Goal: Contribute content: Contribute content

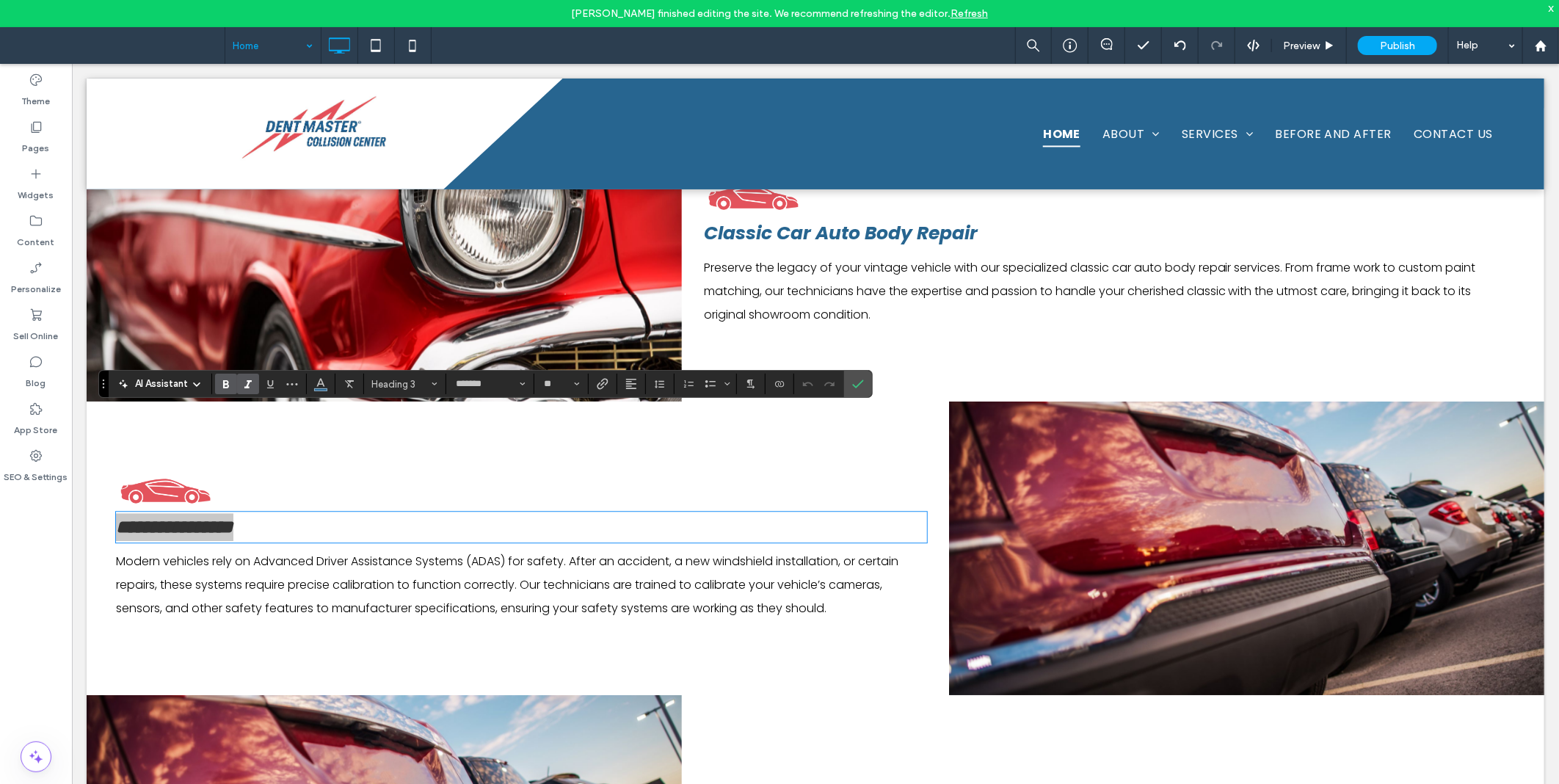
drag, startPoint x: 243, startPoint y: 42, endPoint x: 256, endPoint y: 54, distance: 17.7
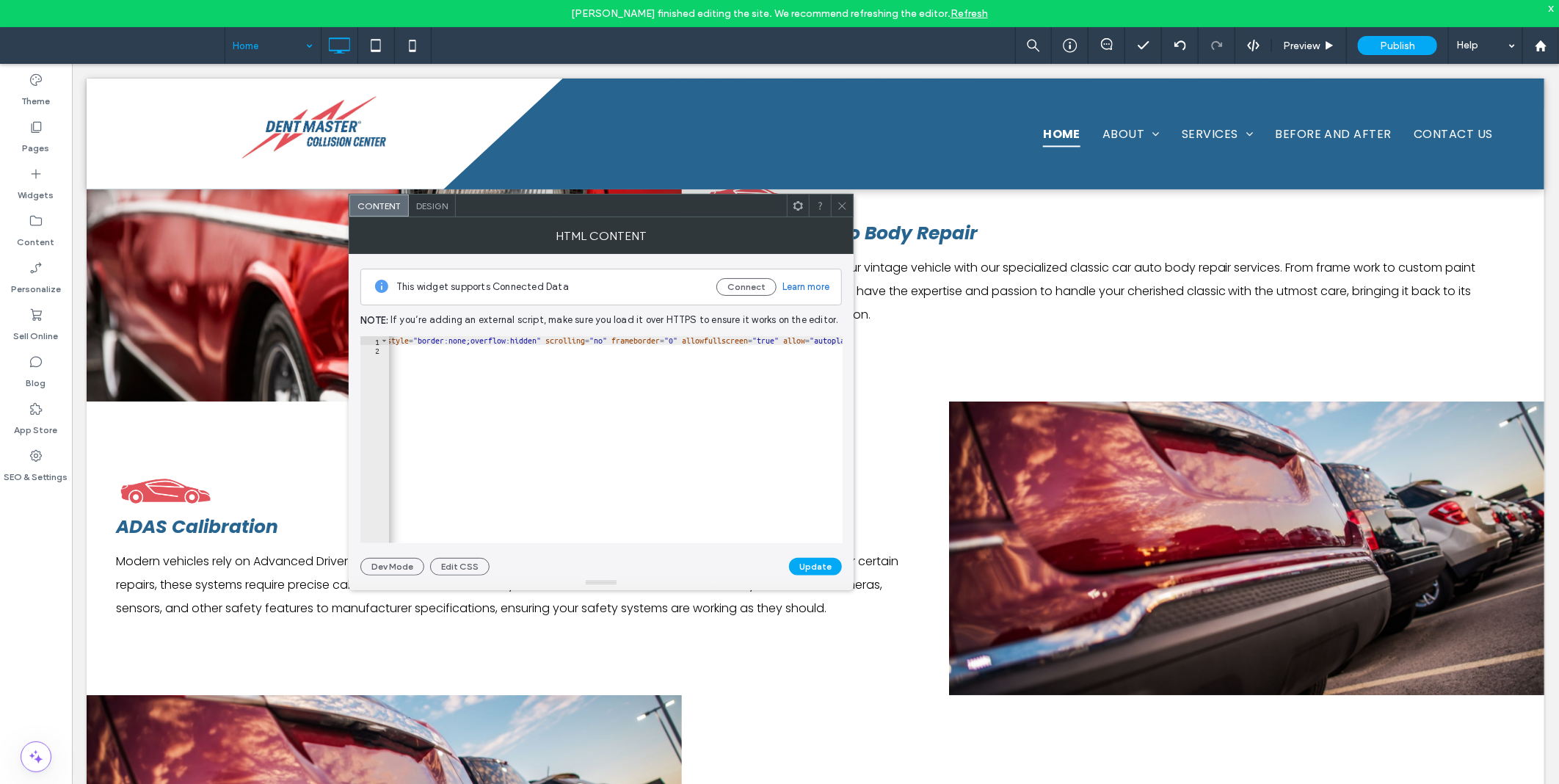
scroll to position [0, 814]
drag, startPoint x: 507, startPoint y: 341, endPoint x: 494, endPoint y: 340, distance: 13.0
click at [494, 340] on div "< iframe src = "[URL][DOMAIN_NAME] &amp; href=https%3A%2F%[DOMAIN_NAME]%2Fhaild…" at bounding box center [453, 442] width 1757 height 212
click at [494, 342] on div "< iframe src = "[URL][DOMAIN_NAME] &amp; href=https%3A%2F%[DOMAIN_NAME]%2Fhaild…" at bounding box center [456, 442] width 1762 height 212
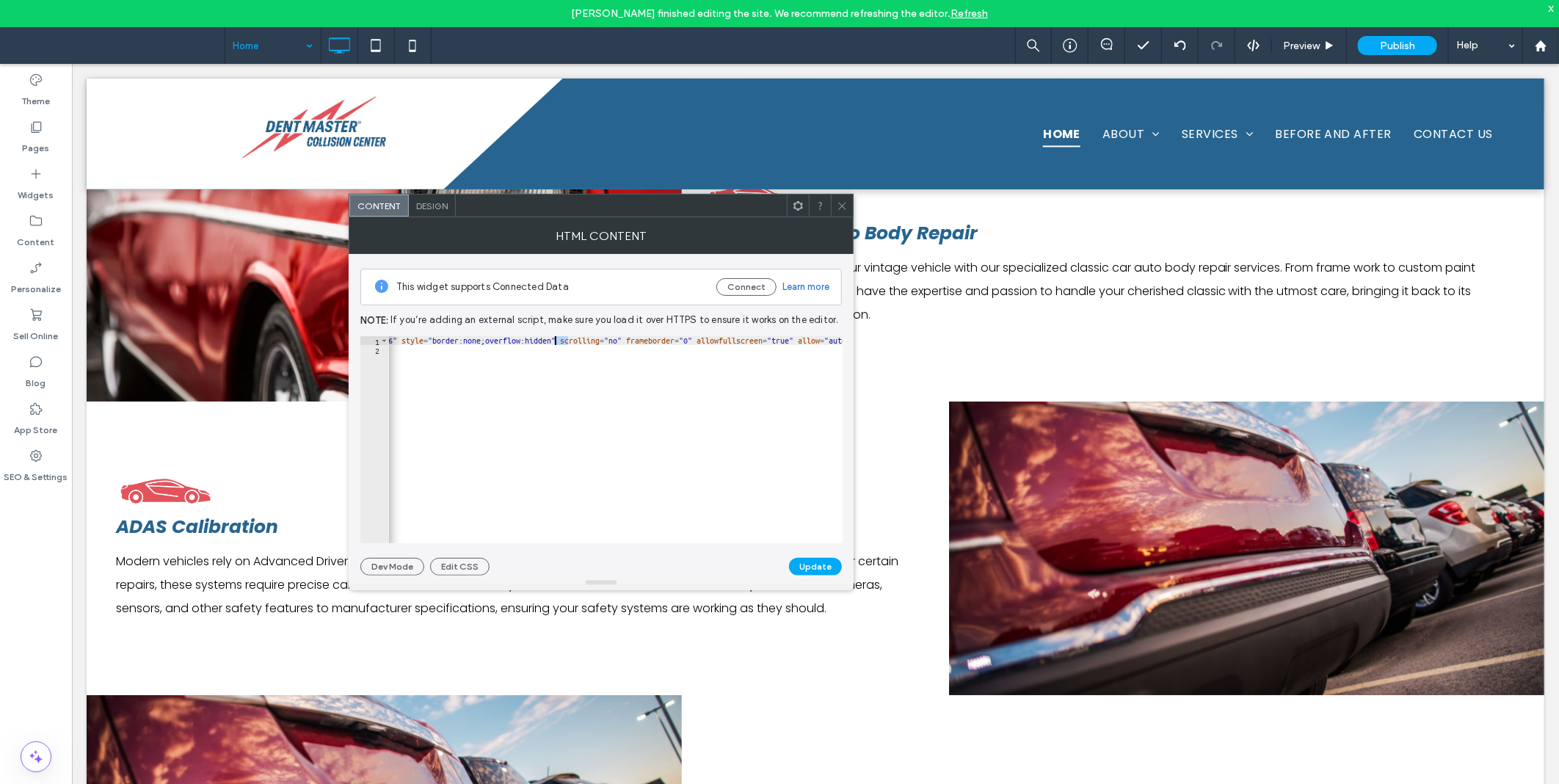
drag, startPoint x: 570, startPoint y: 339, endPoint x: 555, endPoint y: 342, distance: 15.3
click at [555, 342] on div "< iframe src = "[URL][DOMAIN_NAME] &amp; href=https%3A%2F%[DOMAIN_NAME]%2Fhaild…" at bounding box center [456, 442] width 1762 height 212
paste textarea "*"
type textarea "**********"
click at [817, 573] on button "Update" at bounding box center [816, 567] width 53 height 18
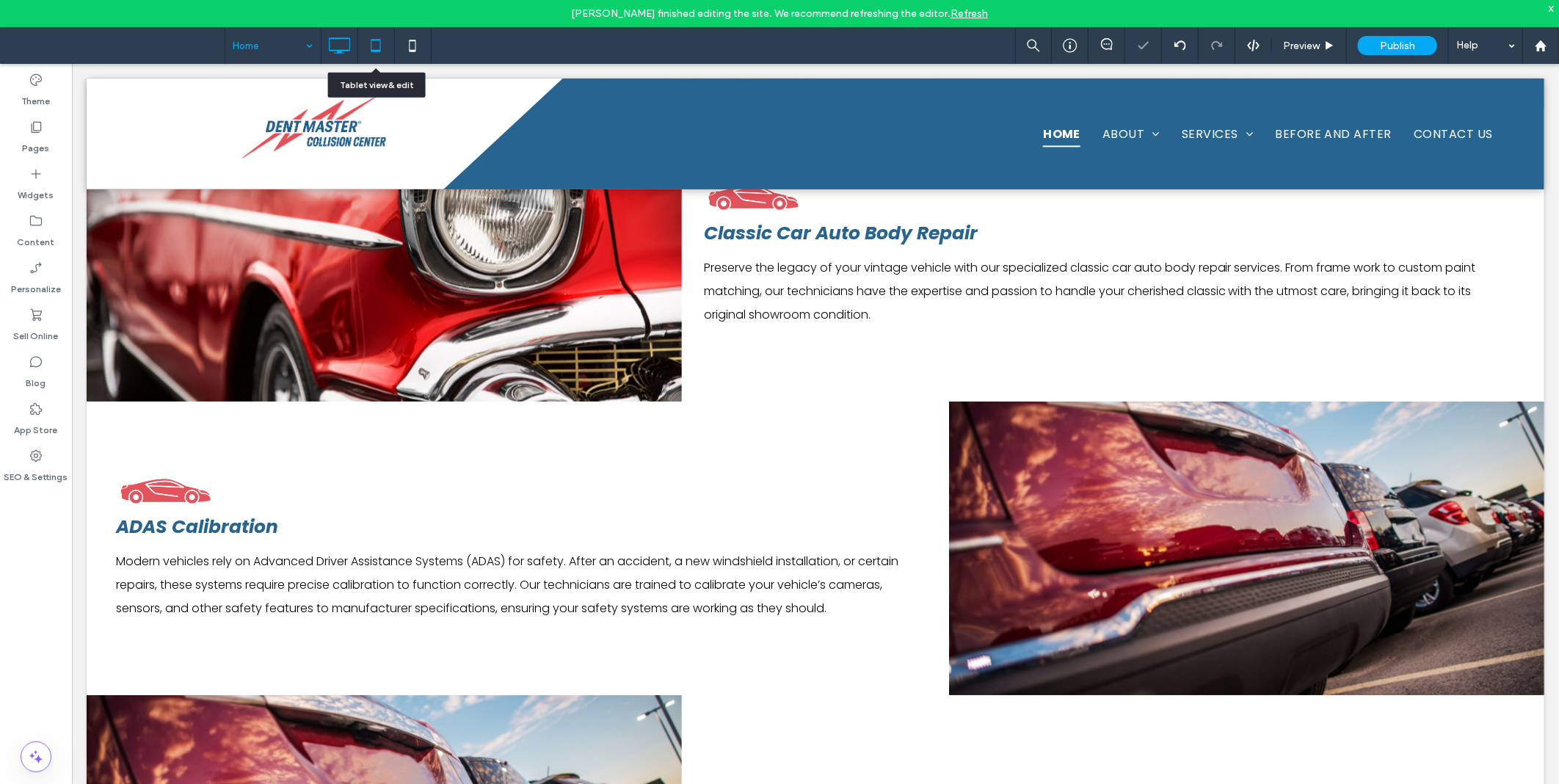
click at [372, 44] on use at bounding box center [376, 45] width 10 height 13
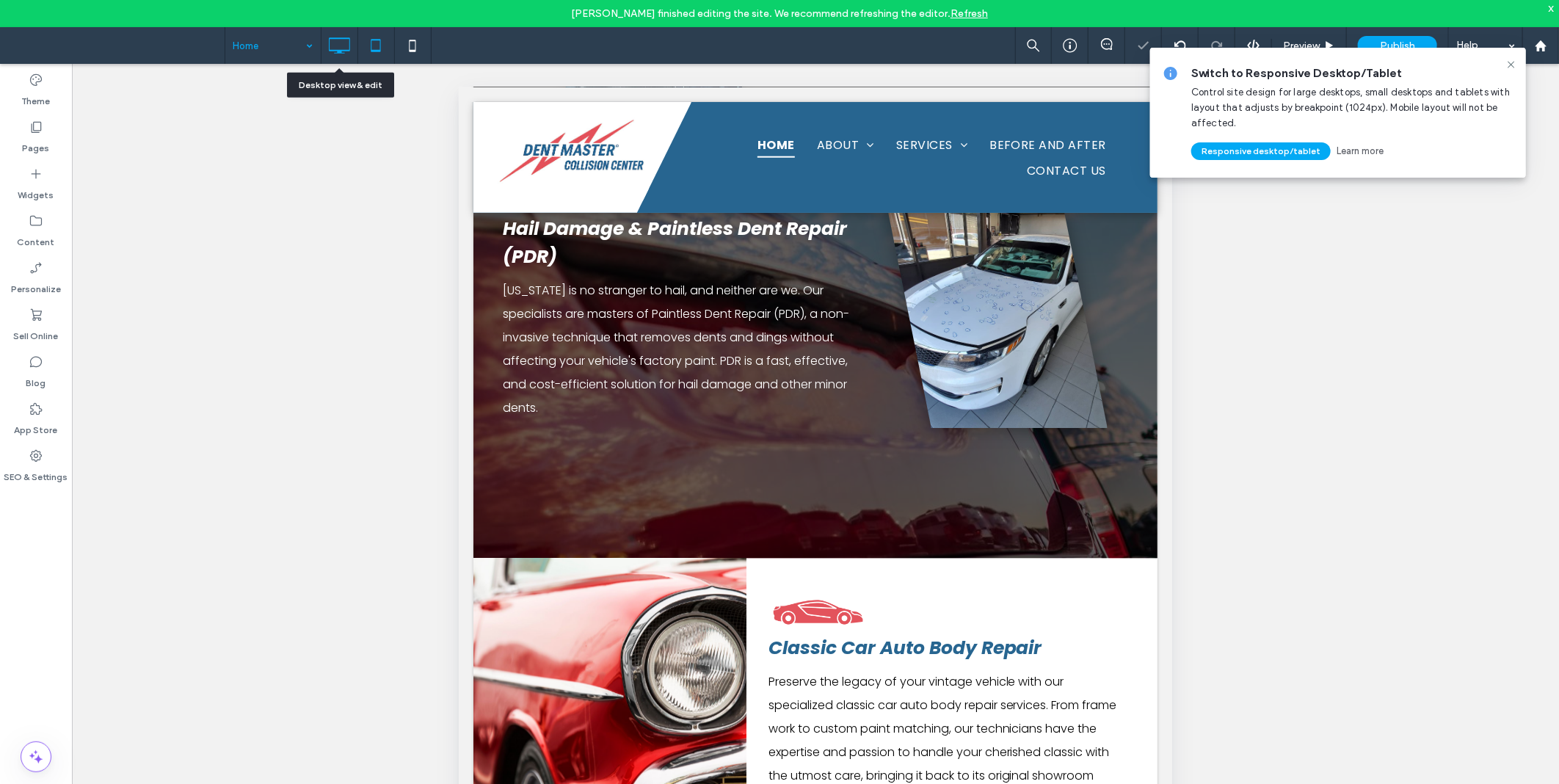
click at [342, 47] on icon at bounding box center [340, 46] width 29 height 29
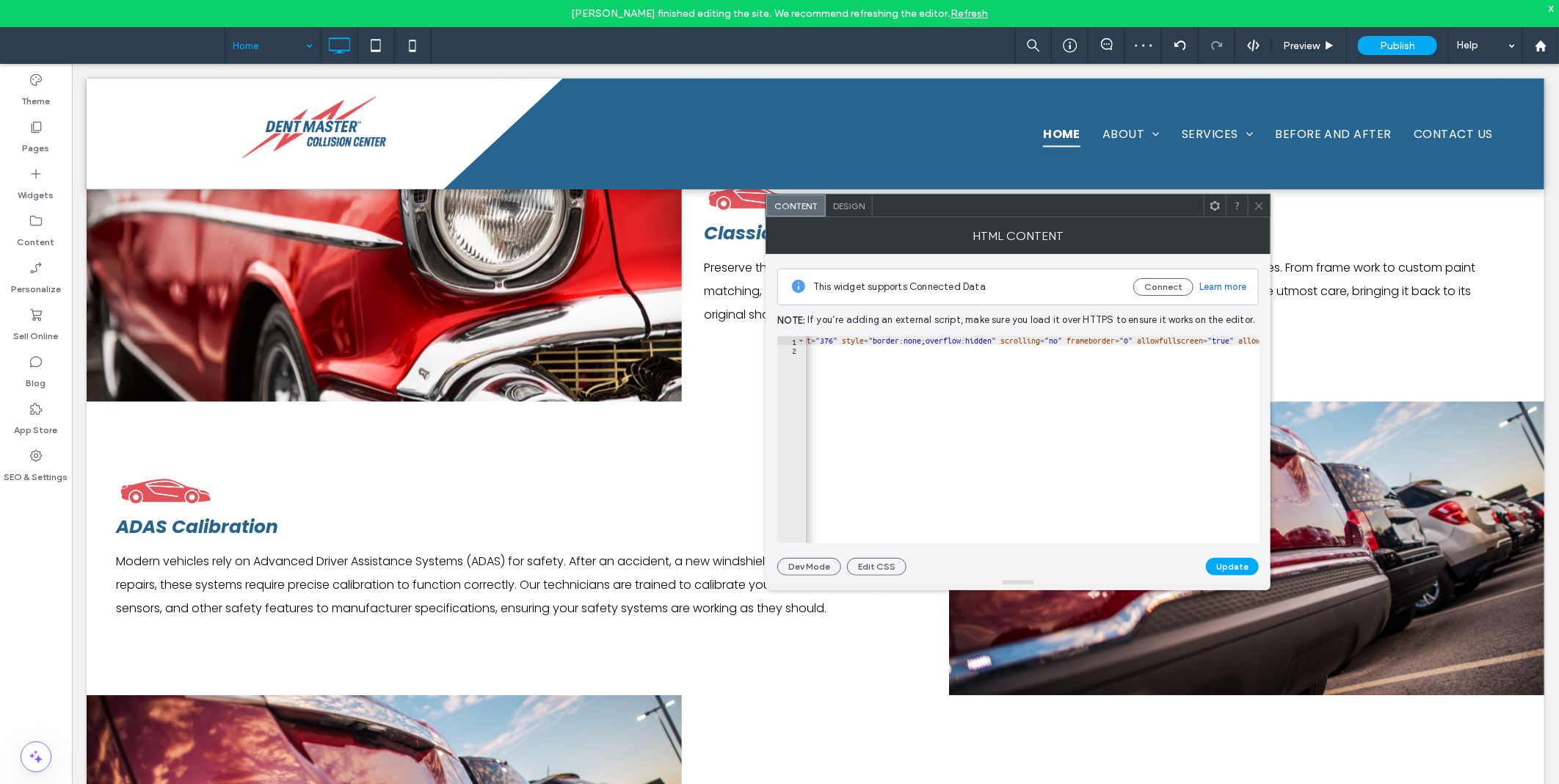
scroll to position [0, 790]
drag, startPoint x: 1004, startPoint y: 337, endPoint x: 993, endPoint y: 342, distance: 12.1
click at [993, 342] on div "< iframe src = "[URL][DOMAIN_NAME] &amp; href=https%3A%2F%[DOMAIN_NAME]%2Fhaild…" at bounding box center [894, 442] width 1757 height 212
paste textarea "*"
drag, startPoint x: 945, startPoint y: 339, endPoint x: 935, endPoint y: 342, distance: 10.4
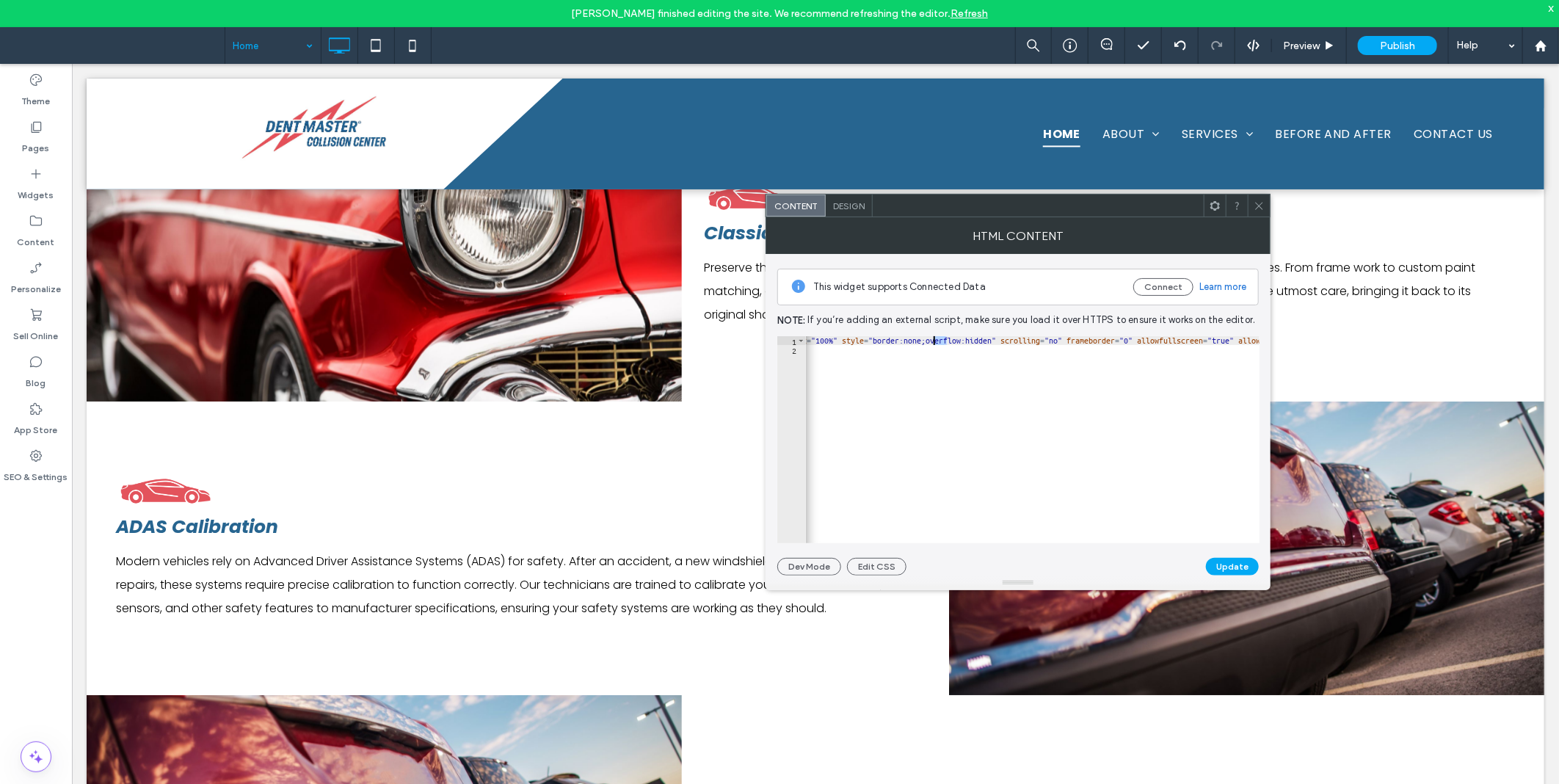
click at [935, 342] on div "< iframe src = "[URL][DOMAIN_NAME] &amp; href=https%3A%2F%[DOMAIN_NAME]%2Fhaild…" at bounding box center [897, 442] width 1762 height 212
paste textarea "*"
type textarea "**********"
click at [1219, 563] on button "Update" at bounding box center [1232, 567] width 53 height 18
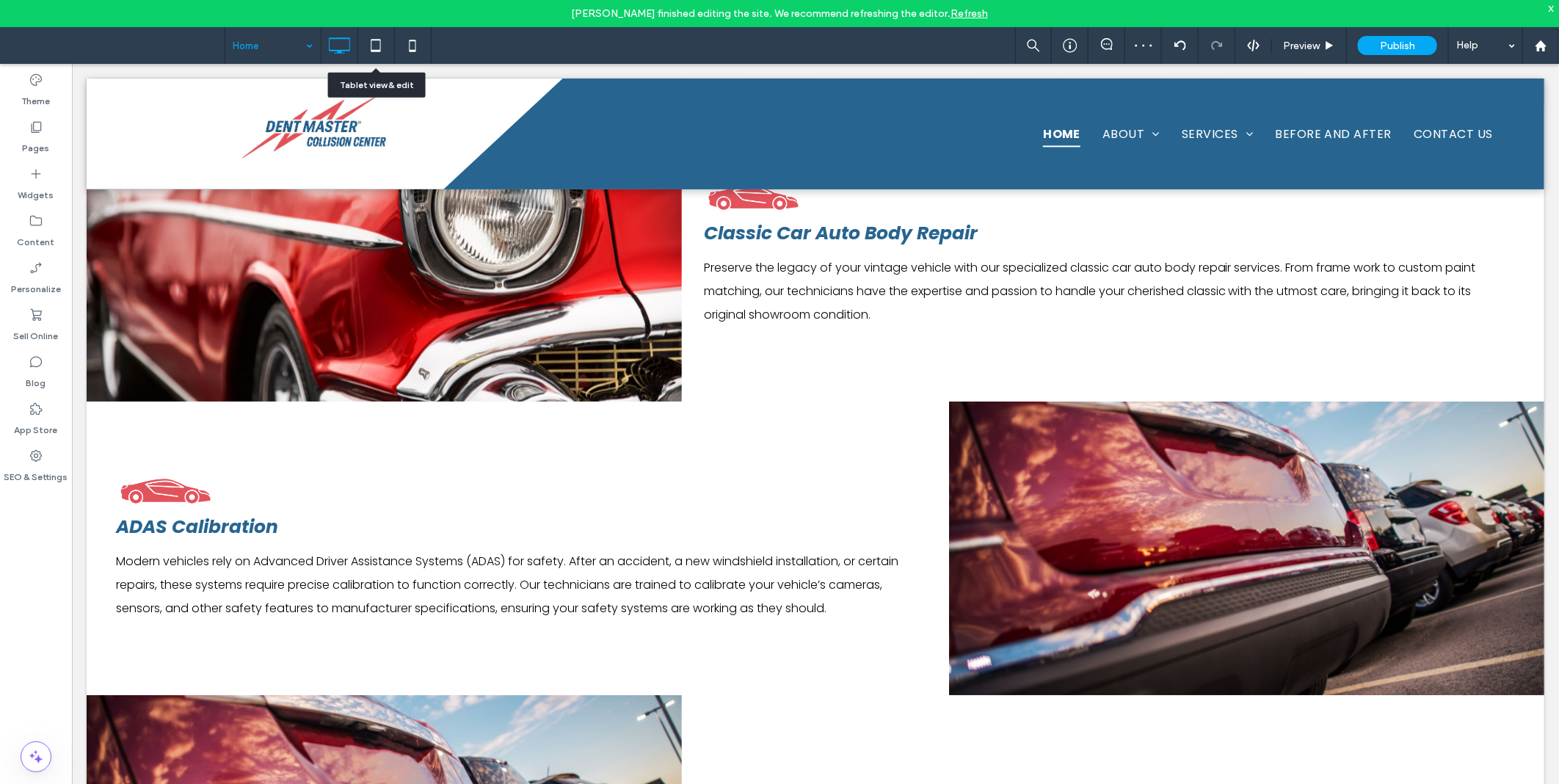
click at [364, 41] on icon at bounding box center [376, 46] width 29 height 29
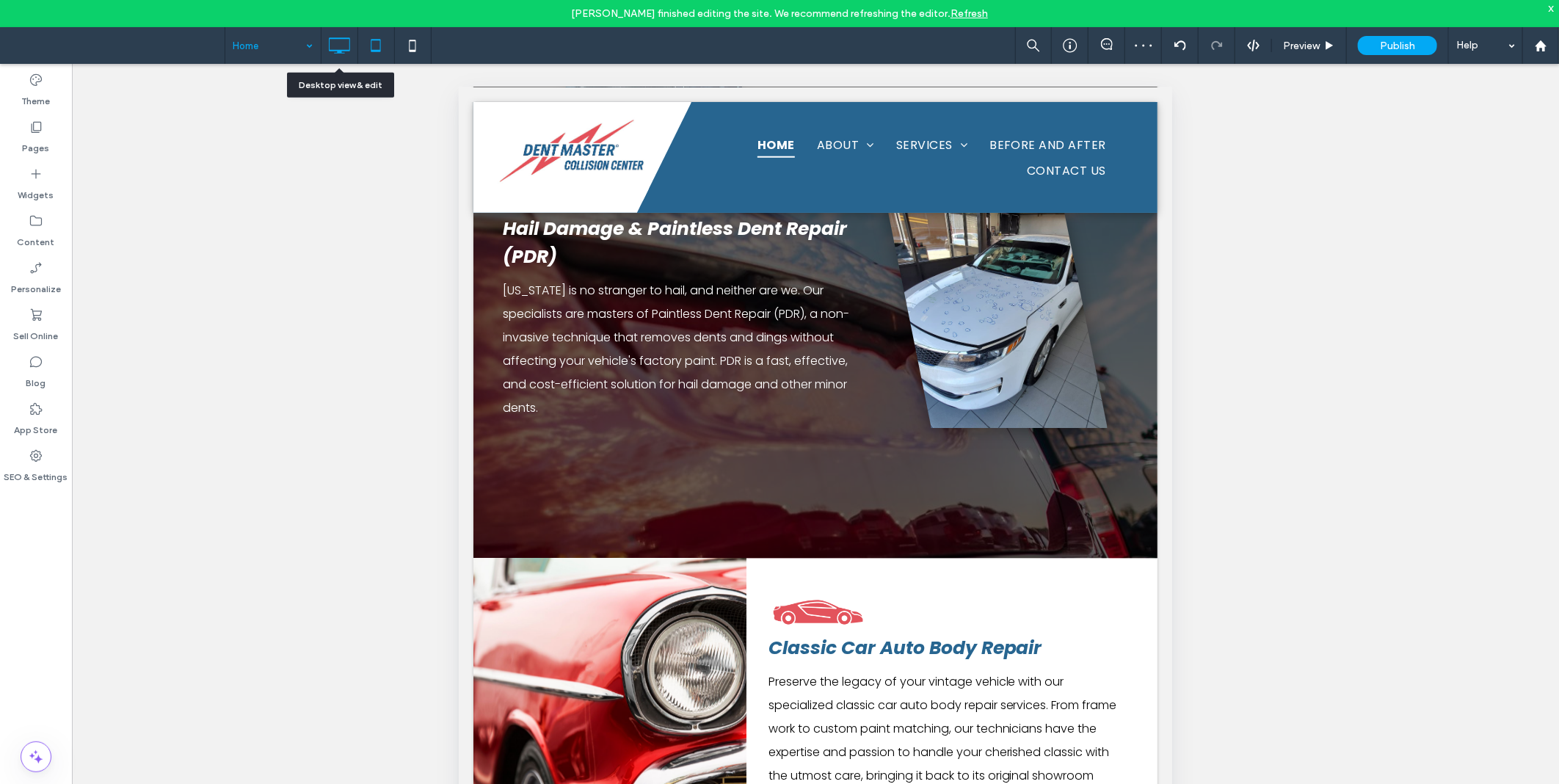
click at [352, 53] on icon at bounding box center [340, 46] width 29 height 29
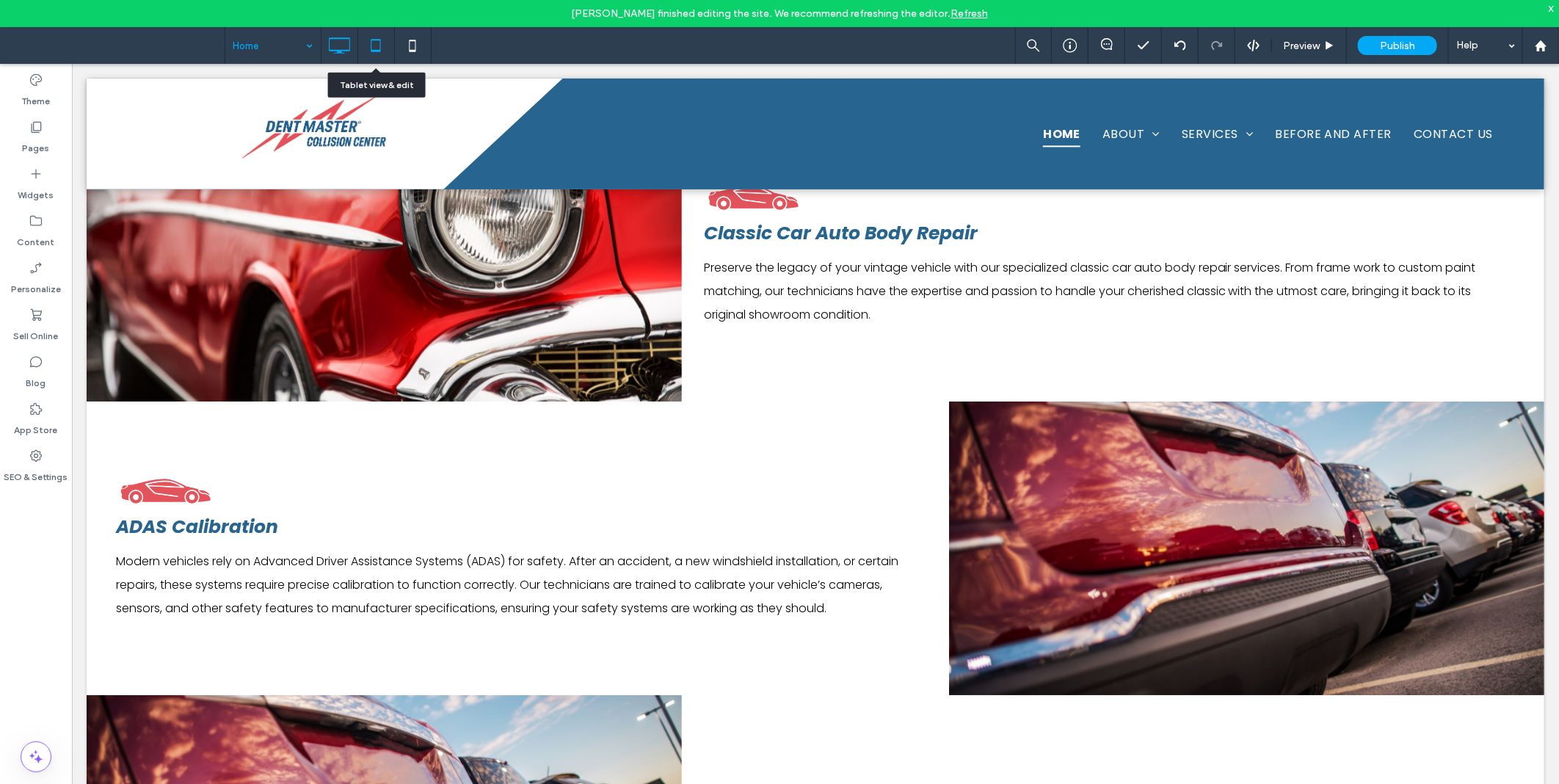
click at [363, 38] on icon at bounding box center [376, 46] width 29 height 29
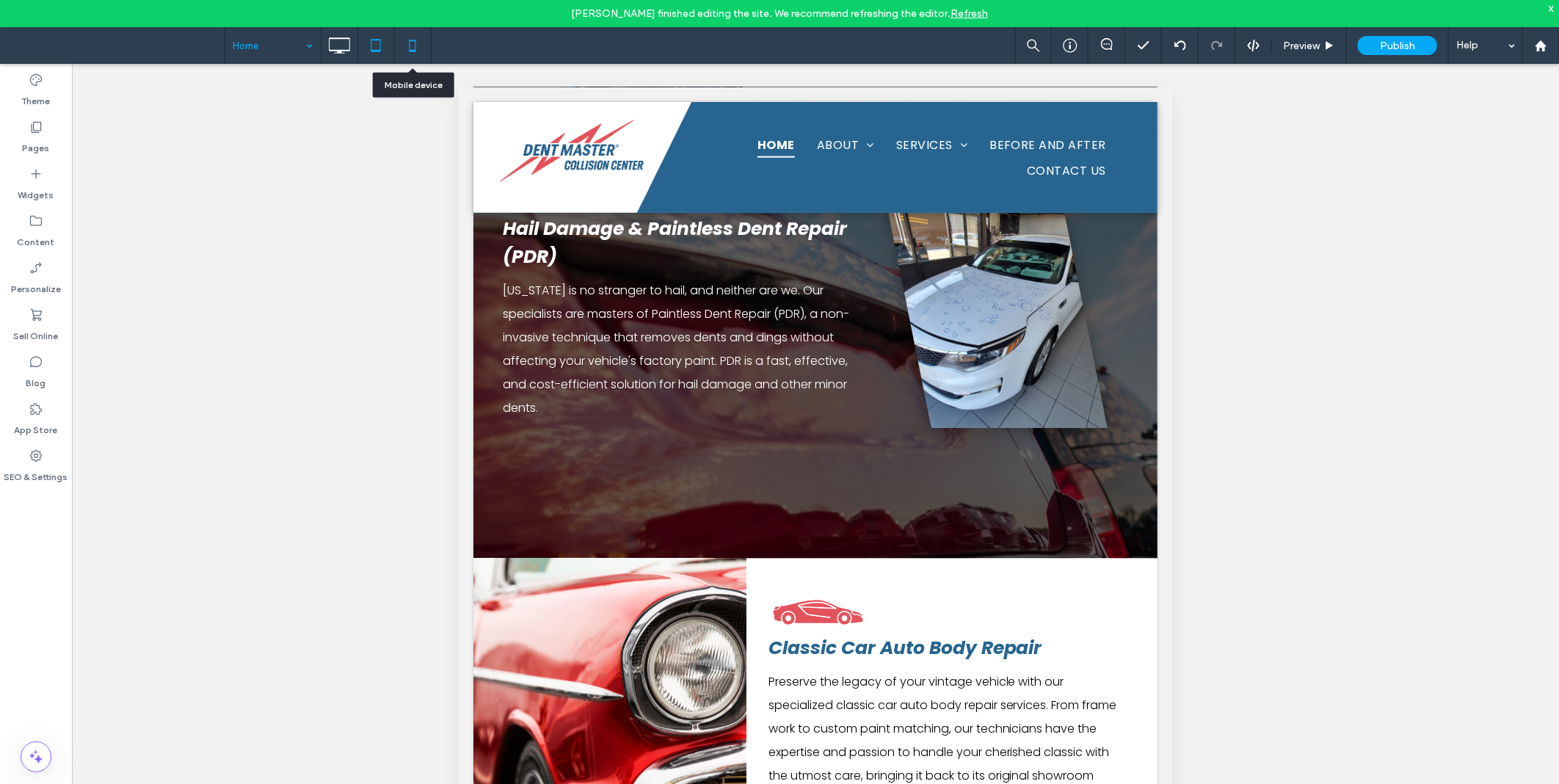
click at [413, 38] on icon at bounding box center [413, 46] width 29 height 29
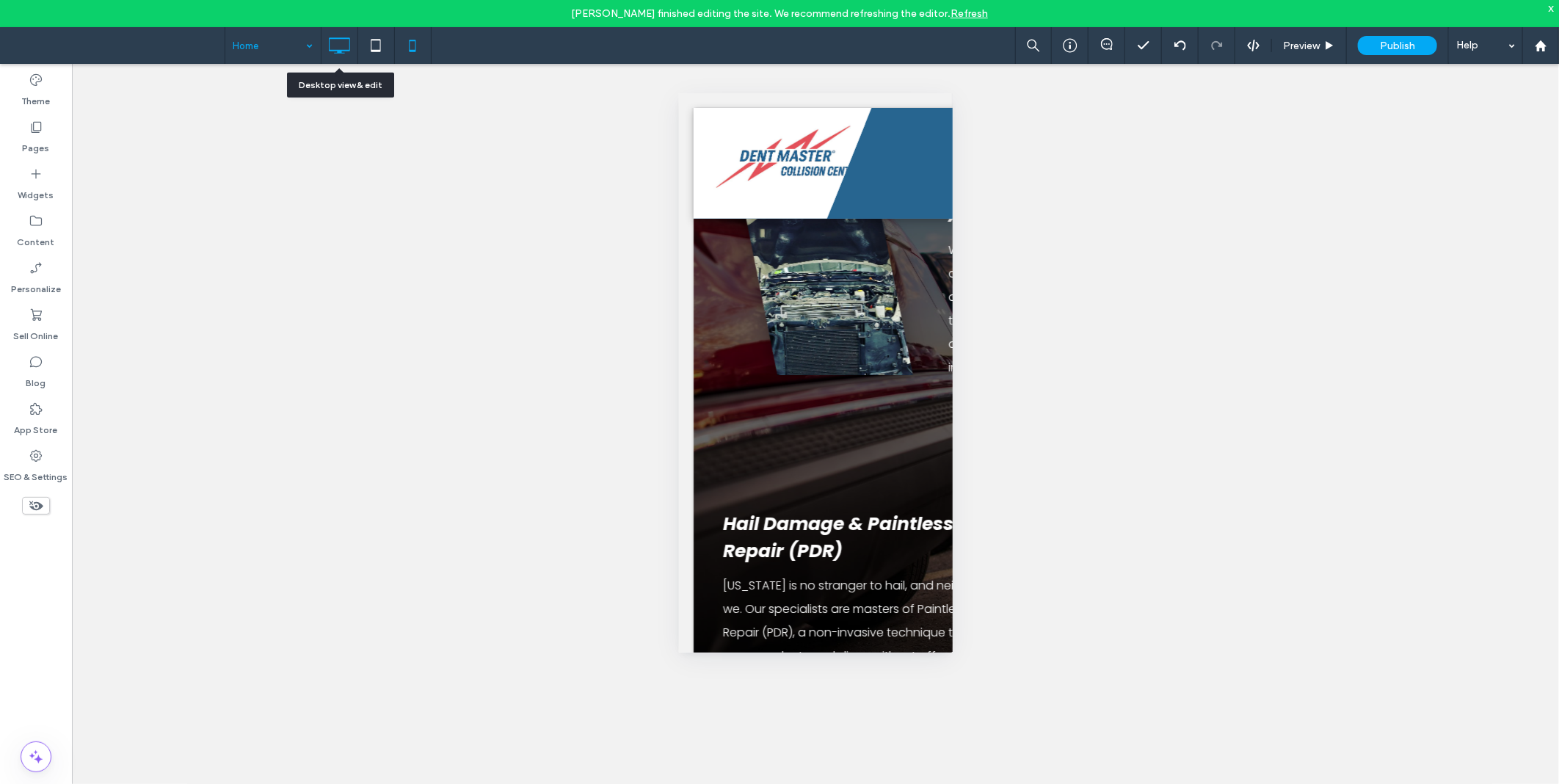
click at [350, 49] on icon at bounding box center [340, 46] width 29 height 29
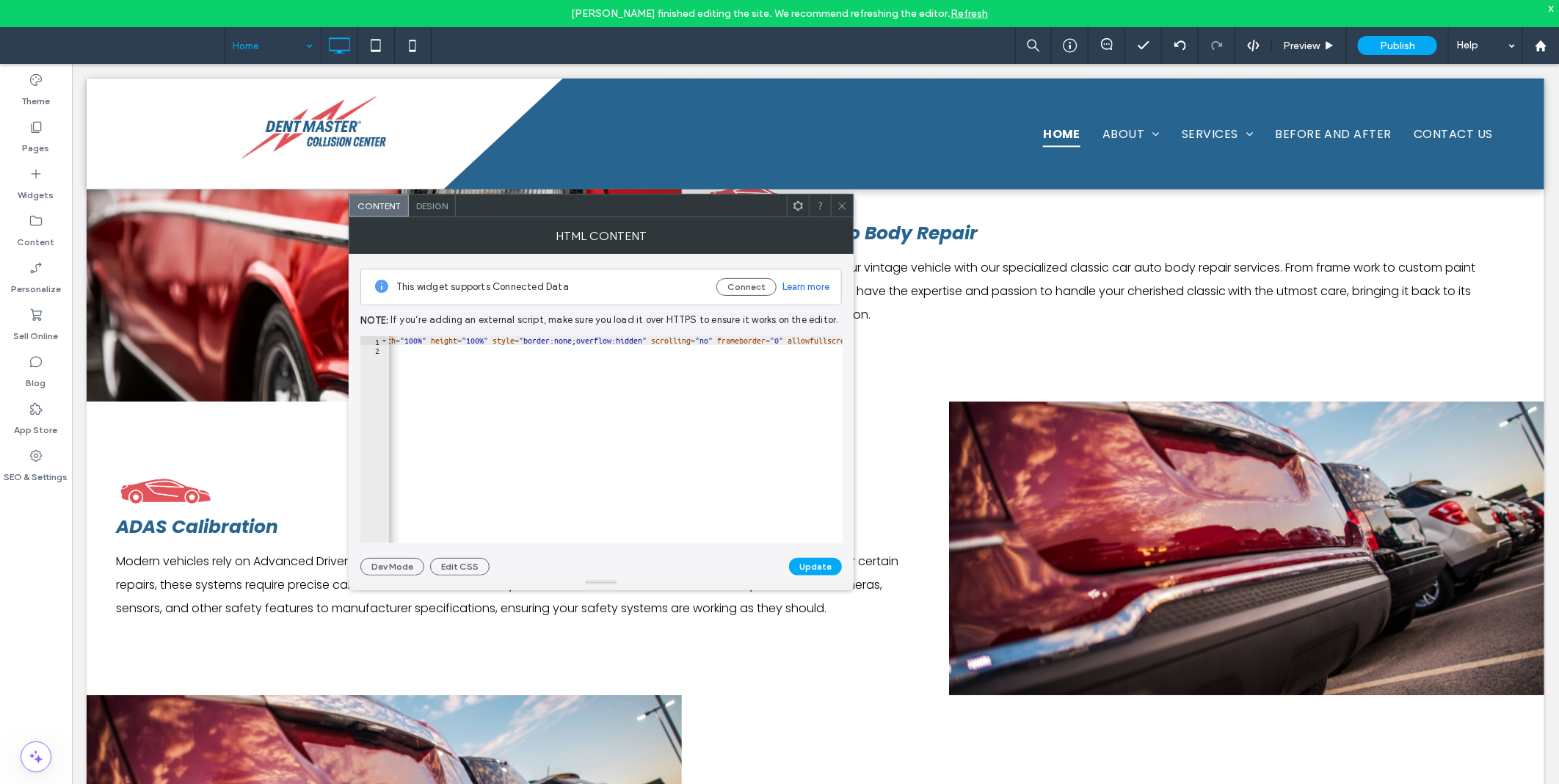
scroll to position [0, 720]
type textarea "*********"
click at [523, 376] on div "< iframe src = "[URL][DOMAIN_NAME] &amp; href=https%3A%2F%[DOMAIN_NAME]%2Fhaild…" at bounding box center [552, 442] width 1766 height 212
click at [846, 213] on span at bounding box center [842, 205] width 11 height 22
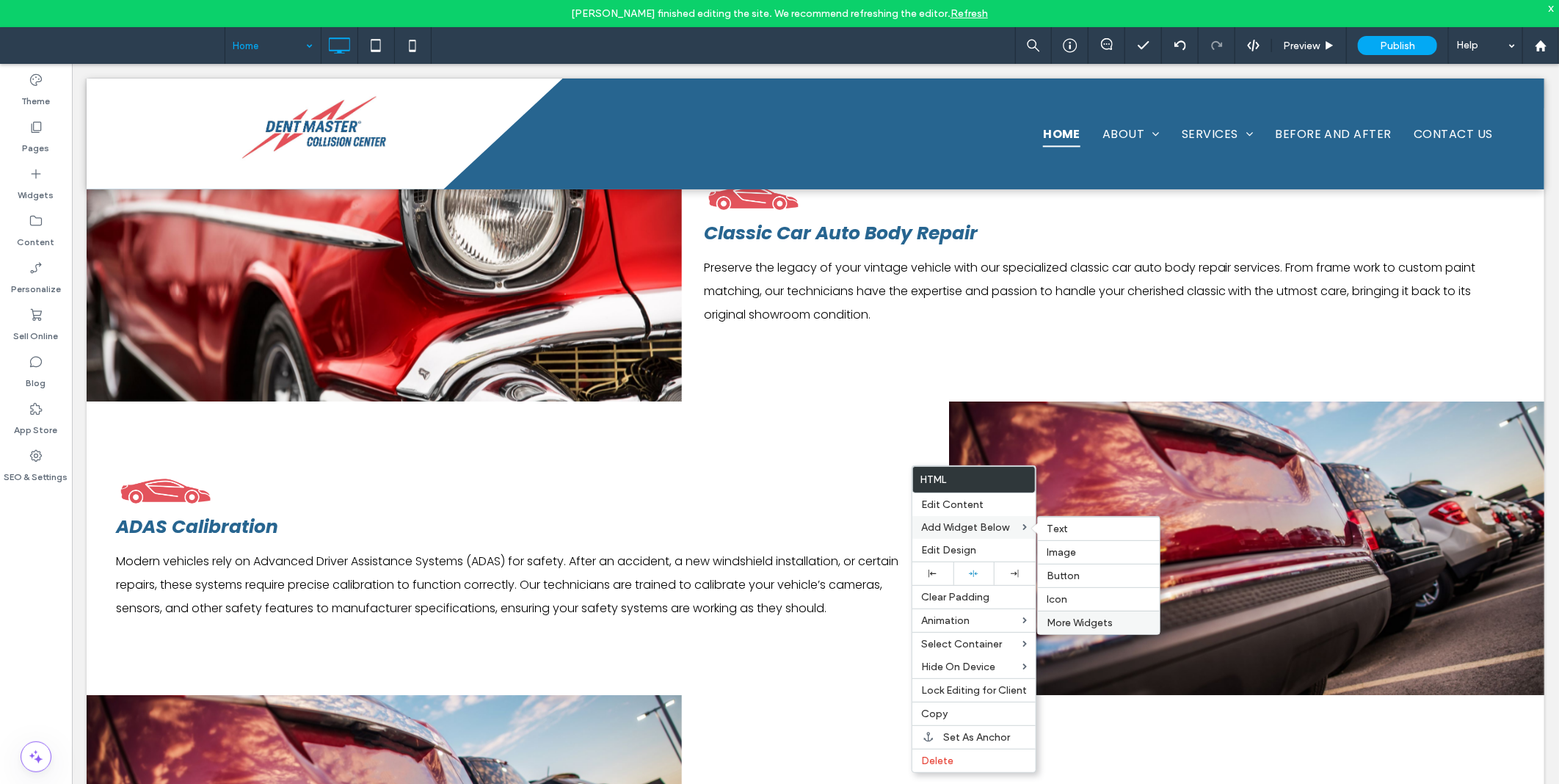
click at [1083, 617] on span "More Widgets" at bounding box center [1080, 622] width 66 height 13
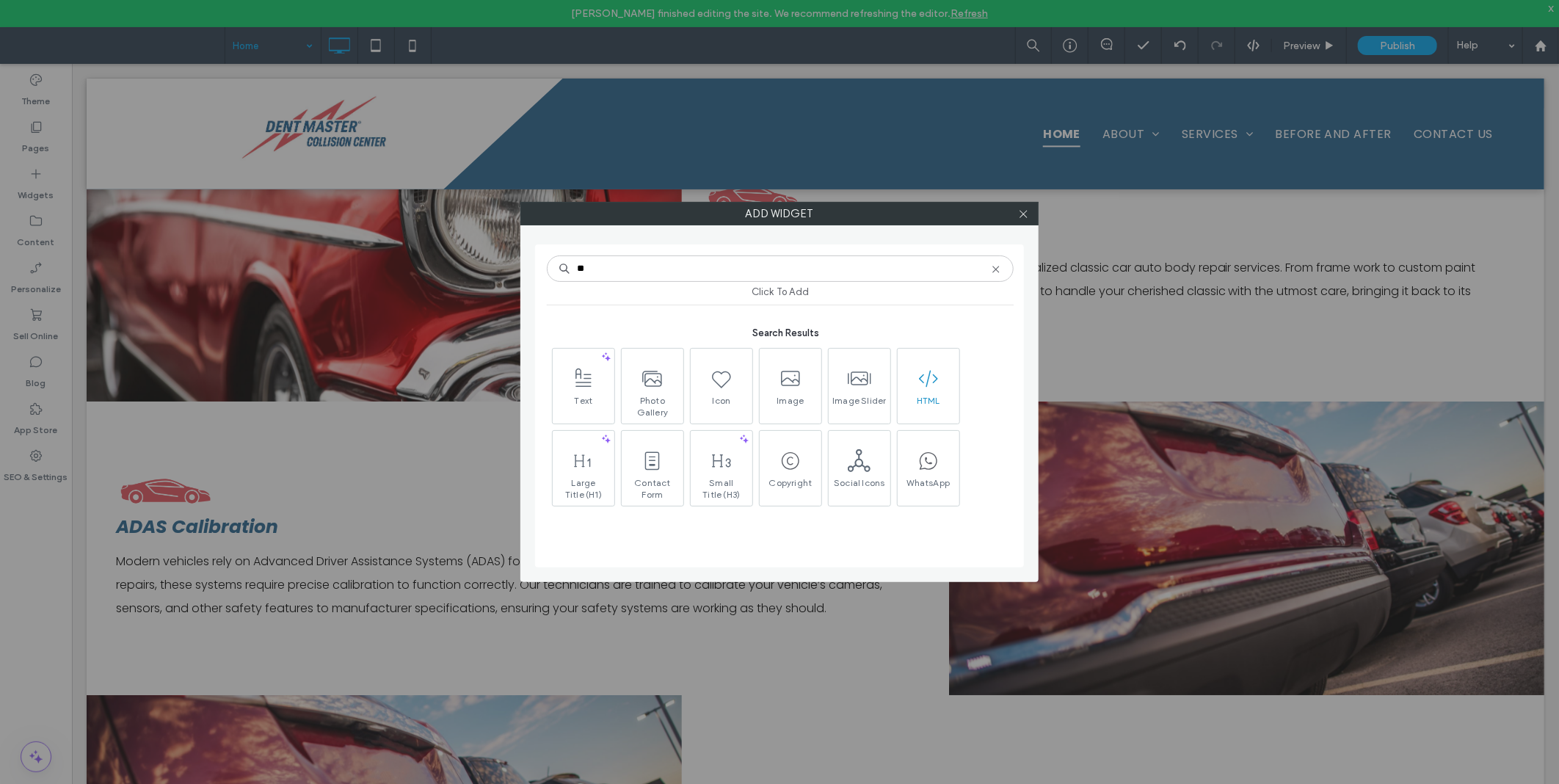
type input "**"
click at [916, 392] on span at bounding box center [928, 378] width 61 height 33
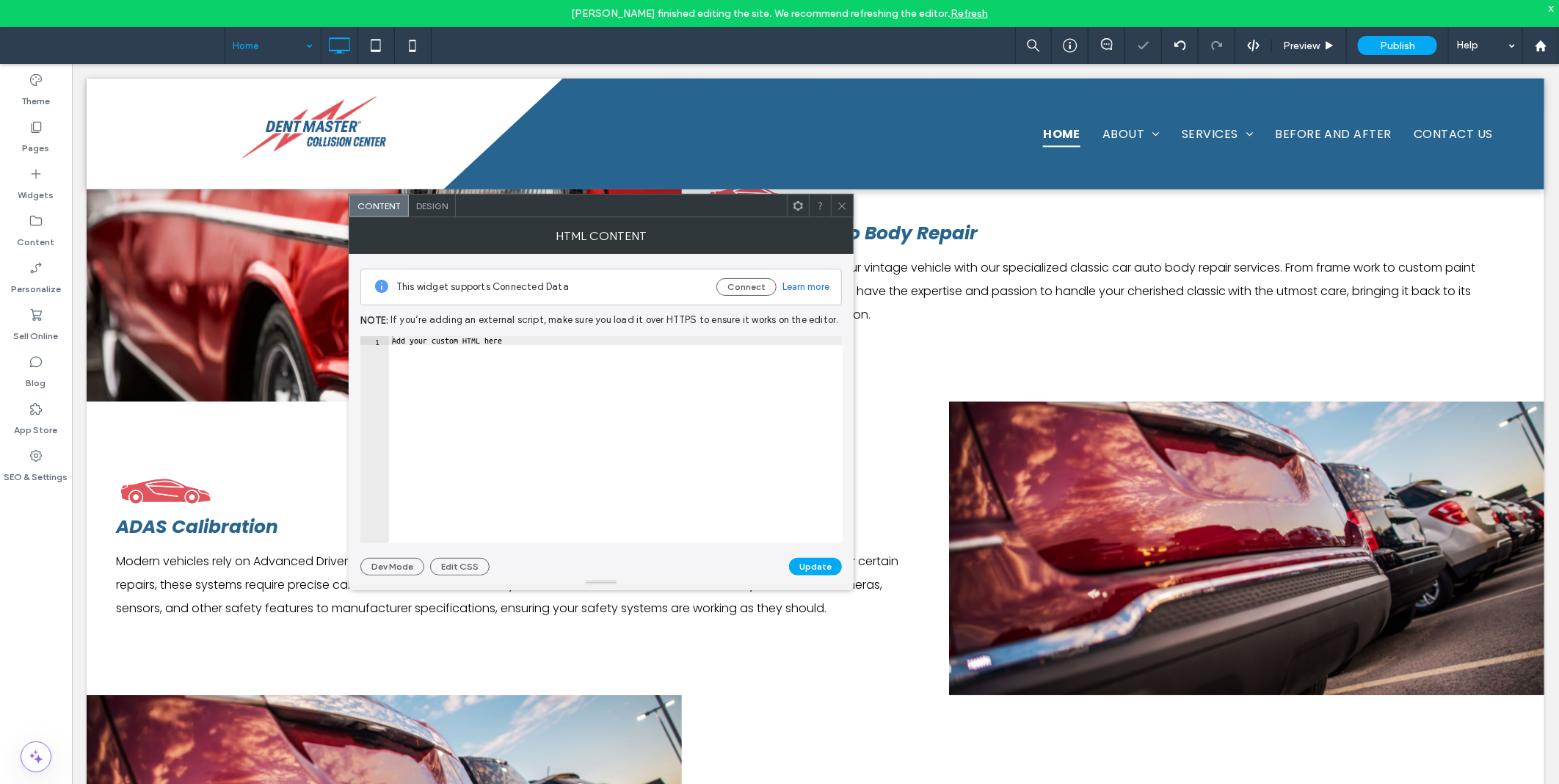
click at [527, 422] on div "Add your custom HTML here" at bounding box center [616, 449] width 454 height 224
paste textarea "Cursor at row 1"
type textarea "******"
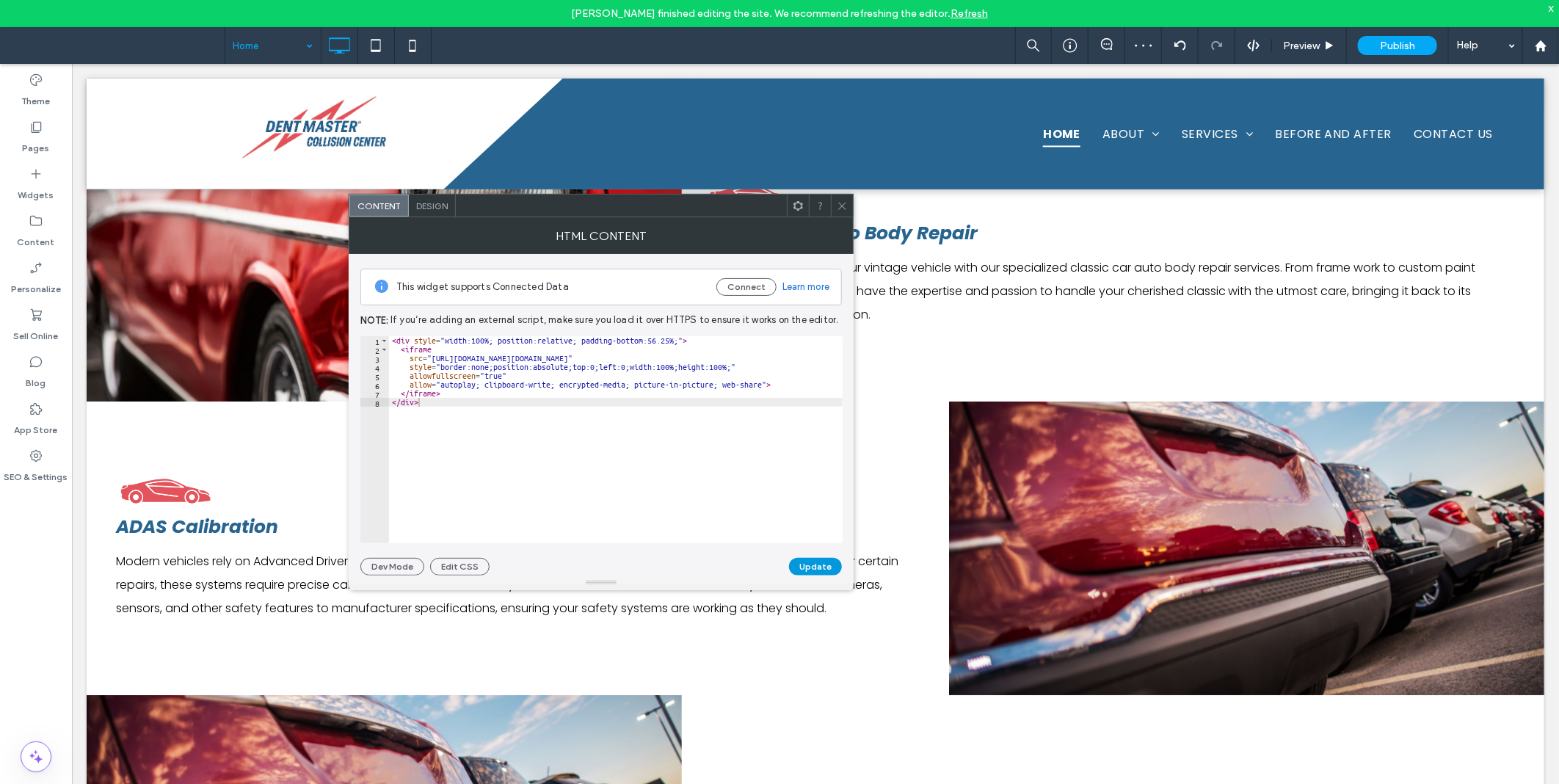
click at [823, 568] on button "Update" at bounding box center [816, 567] width 53 height 18
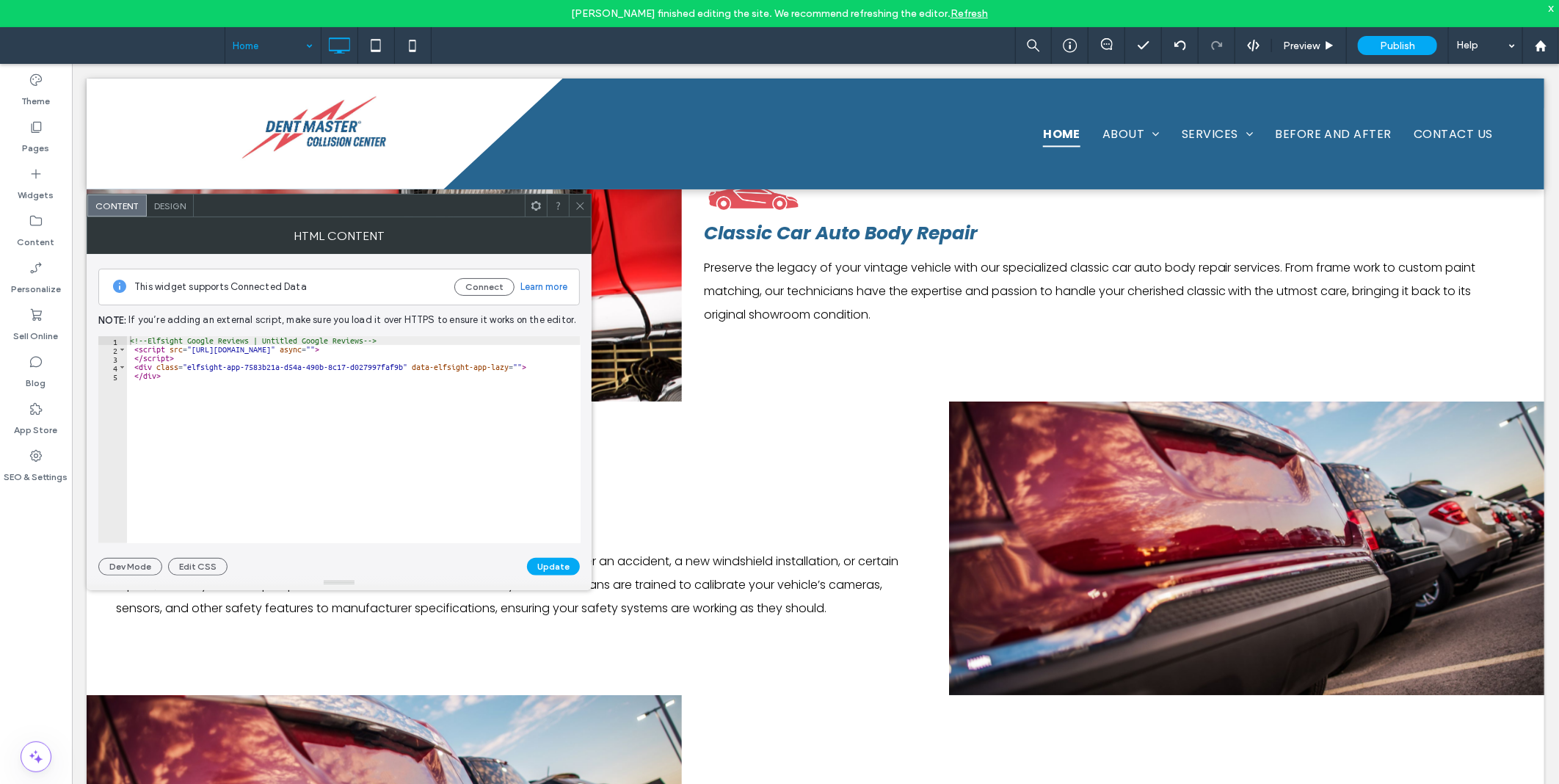
click at [579, 203] on icon at bounding box center [580, 205] width 11 height 11
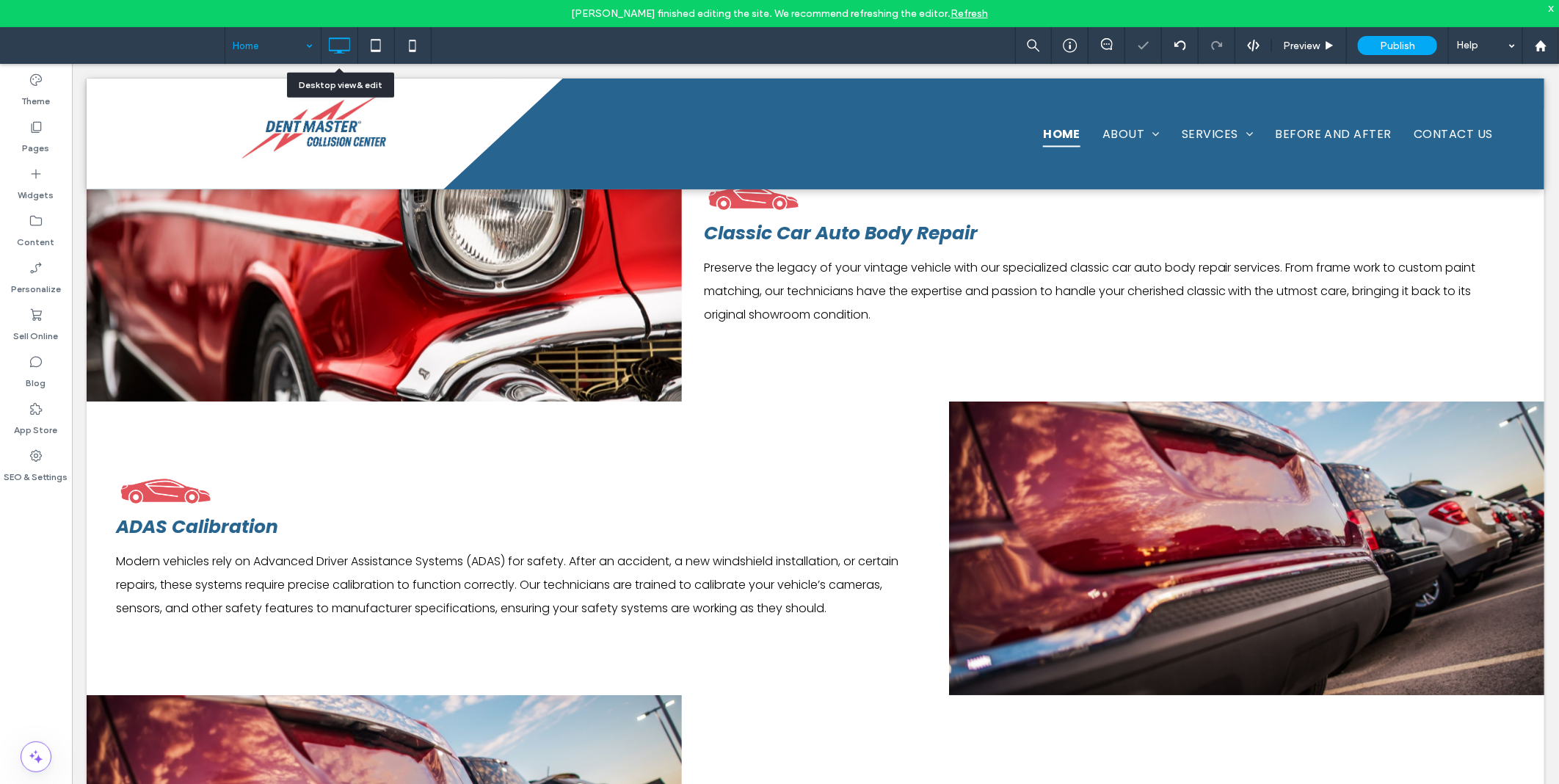
click at [357, 31] on div at bounding box center [340, 46] width 36 height 29
click at [370, 42] on icon at bounding box center [376, 46] width 29 height 29
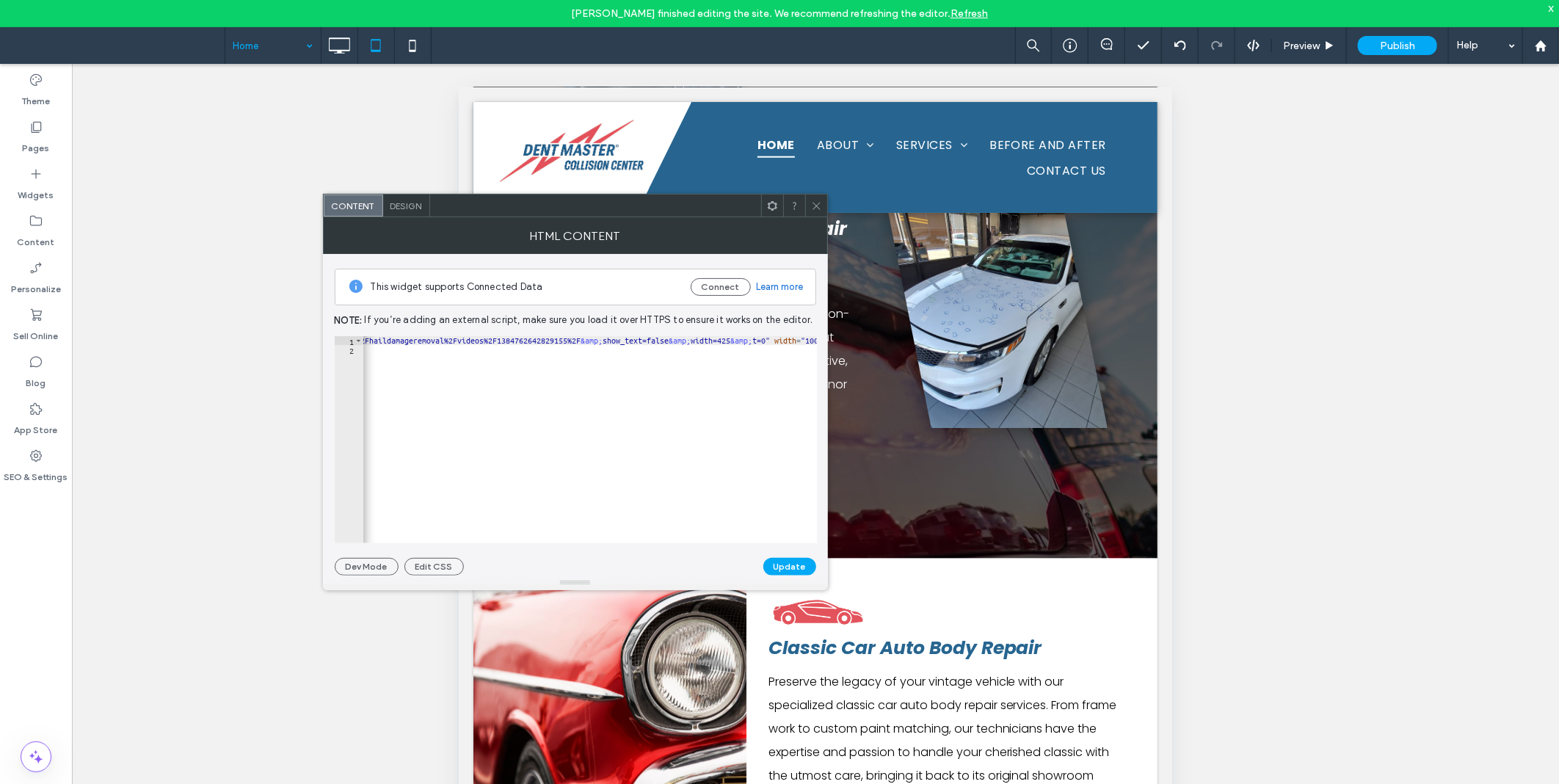
scroll to position [0, 300]
type textarea "*********"
click at [529, 371] on div "< iframe src = "[URL][DOMAIN_NAME] &amp; href=https%3A%2F%[DOMAIN_NAME]%2Fhaild…" at bounding box center [945, 442] width 1766 height 212
click at [816, 209] on icon at bounding box center [816, 205] width 11 height 11
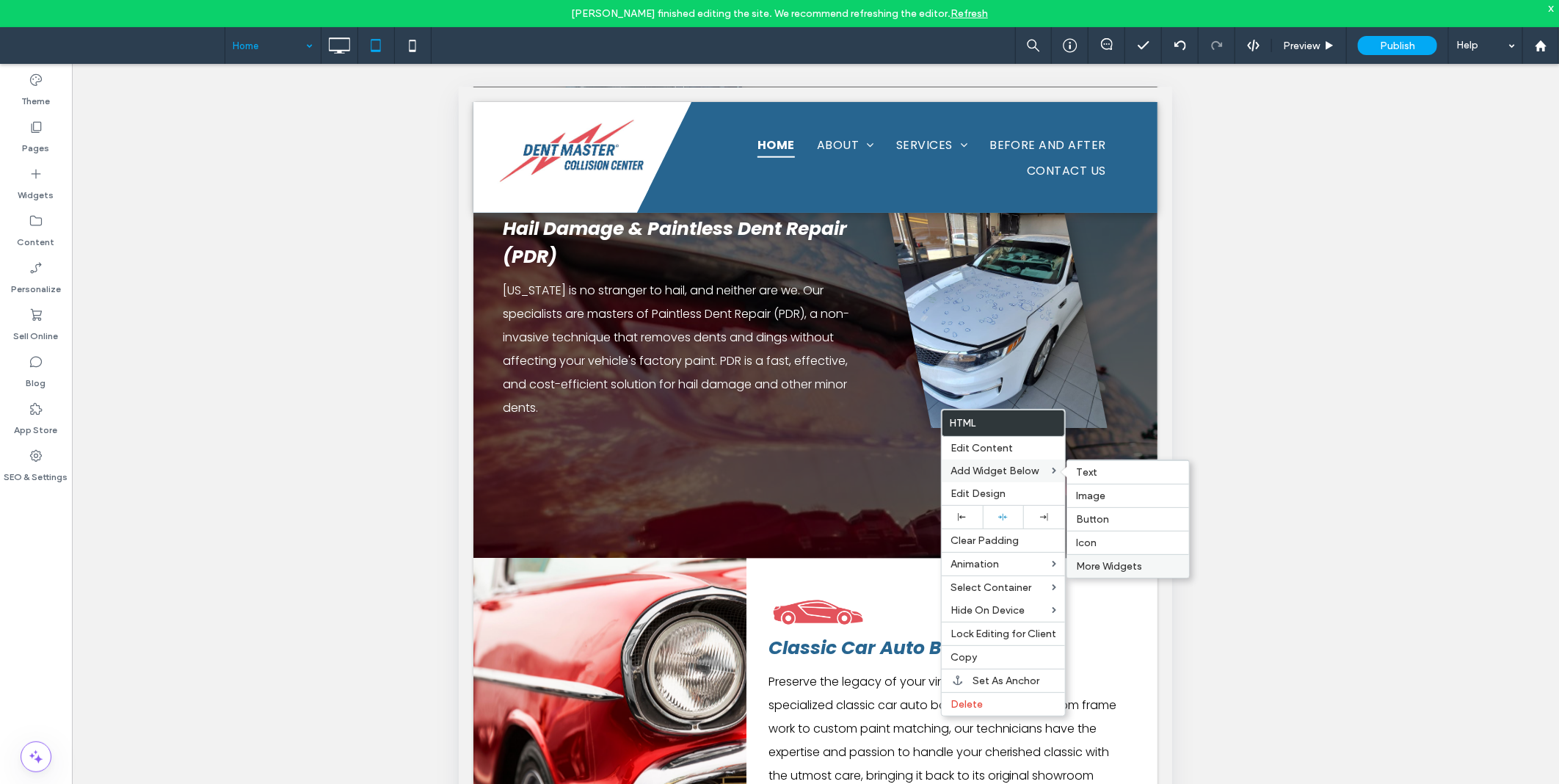
click at [1091, 566] on span "More Widgets" at bounding box center [1109, 566] width 66 height 13
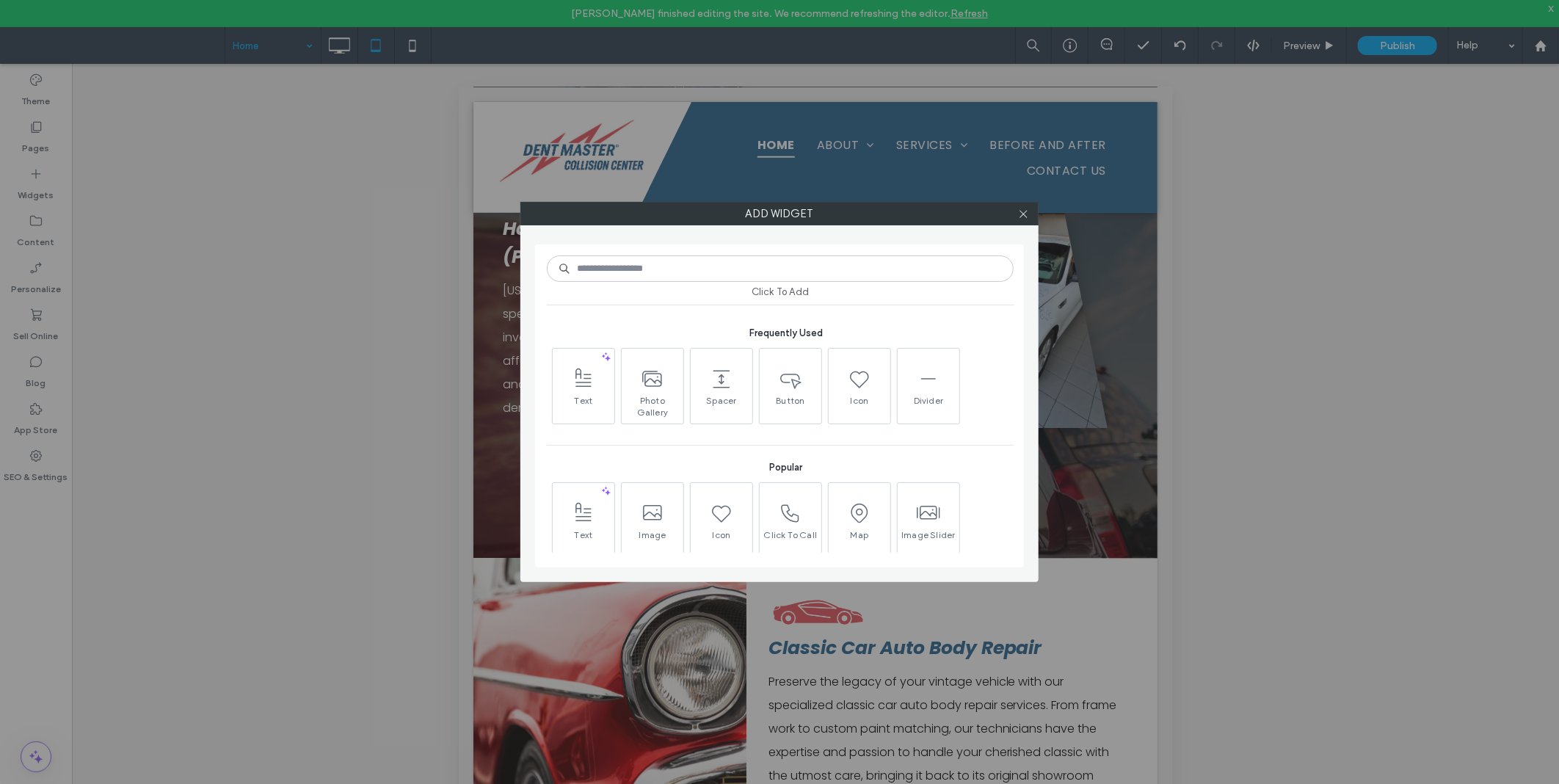
click at [5, 593] on div "Add widget Click To Add Frequently Used Text Photo Gallery Spacer Button Icon D…" at bounding box center [780, 392] width 1559 height 784
click at [1019, 212] on icon at bounding box center [1023, 214] width 11 height 11
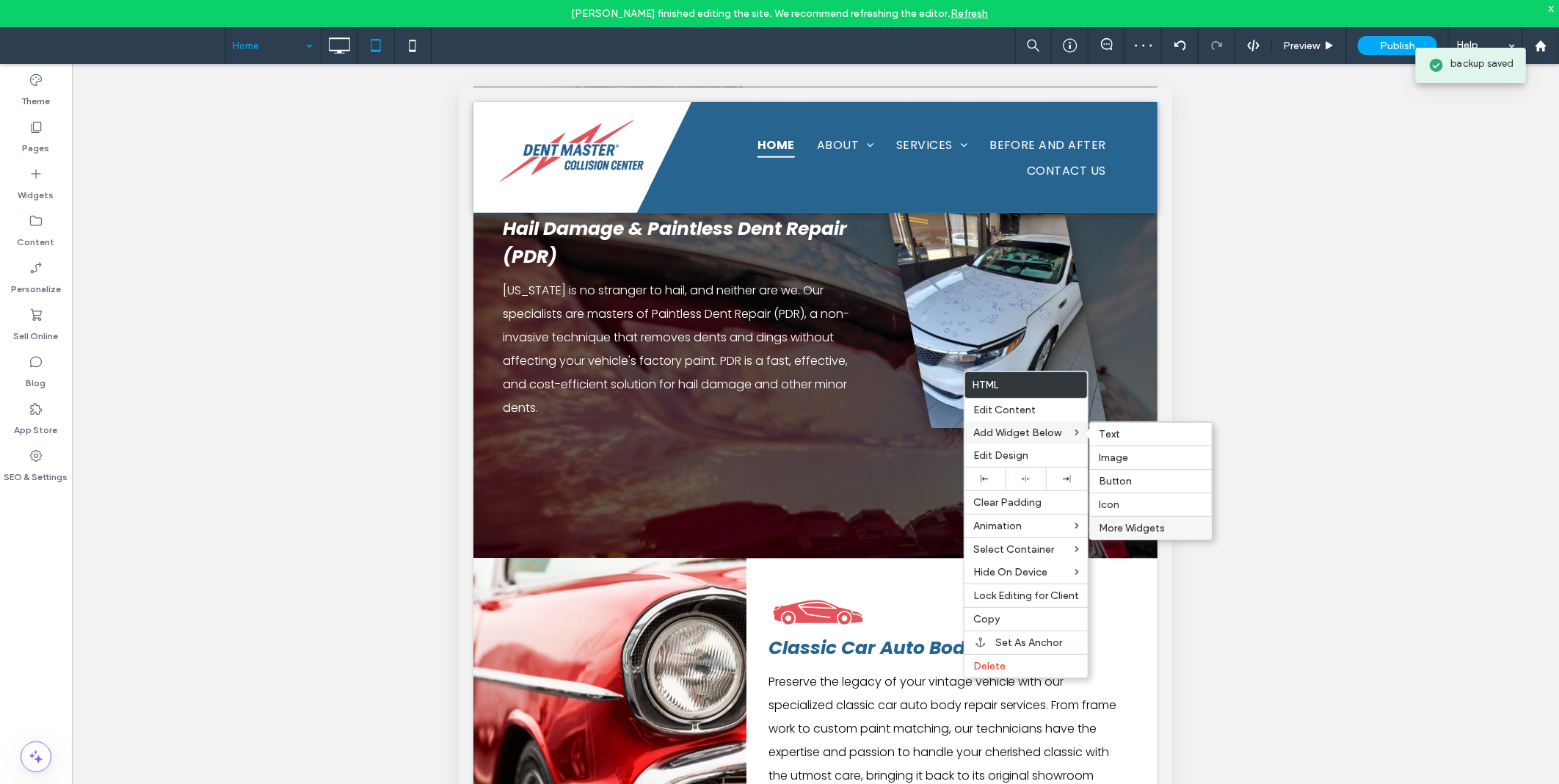
click at [1112, 519] on div "More Widgets" at bounding box center [1150, 528] width 122 height 23
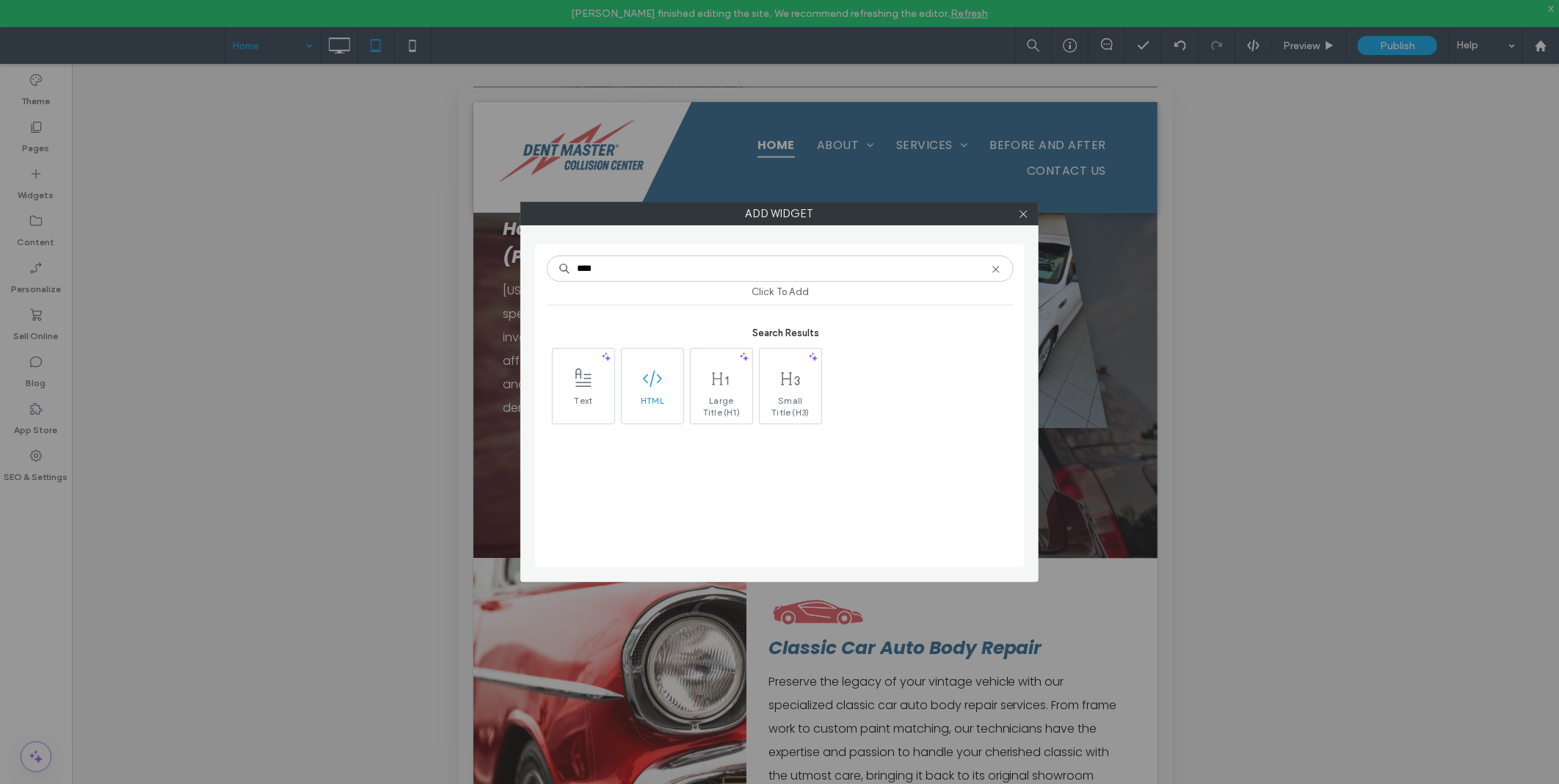
type input "****"
click at [650, 389] on icon at bounding box center [653, 378] width 23 height 23
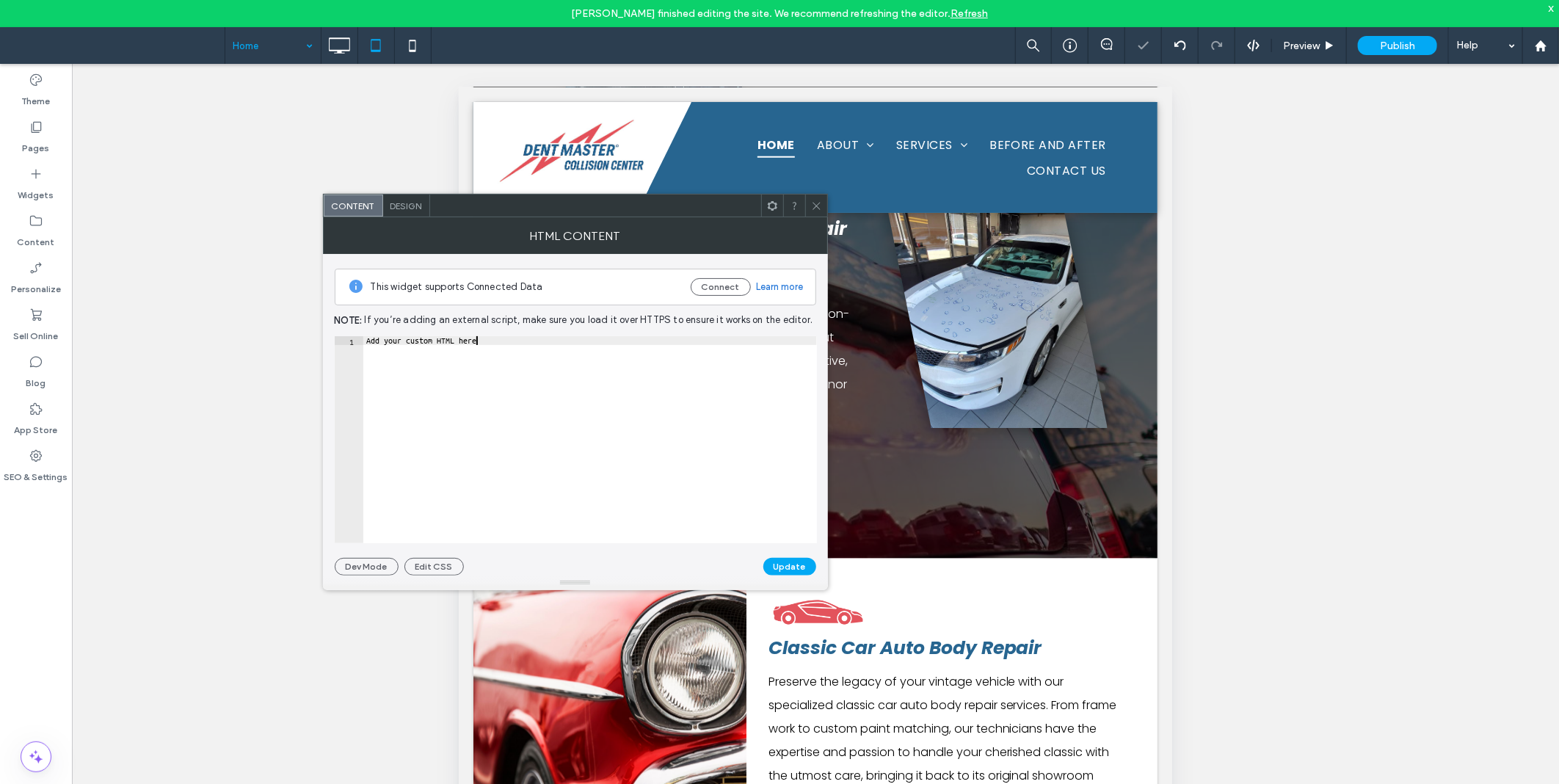
click at [479, 364] on div "Add your custom HTML here" at bounding box center [589, 449] width 454 height 224
paste textarea "Cursor at row 1"
type textarea "******"
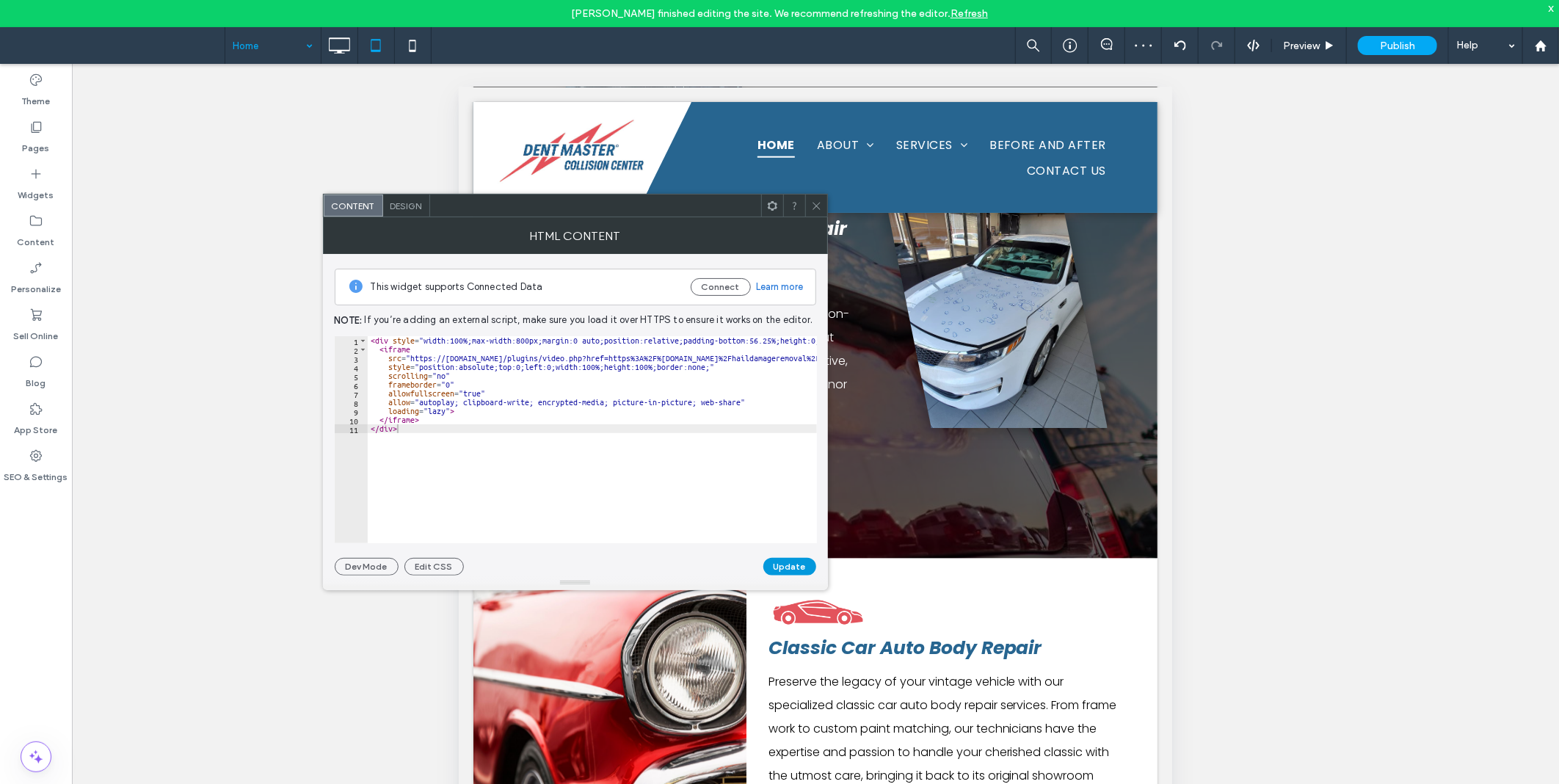
click at [773, 564] on button "Update" at bounding box center [789, 567] width 53 height 18
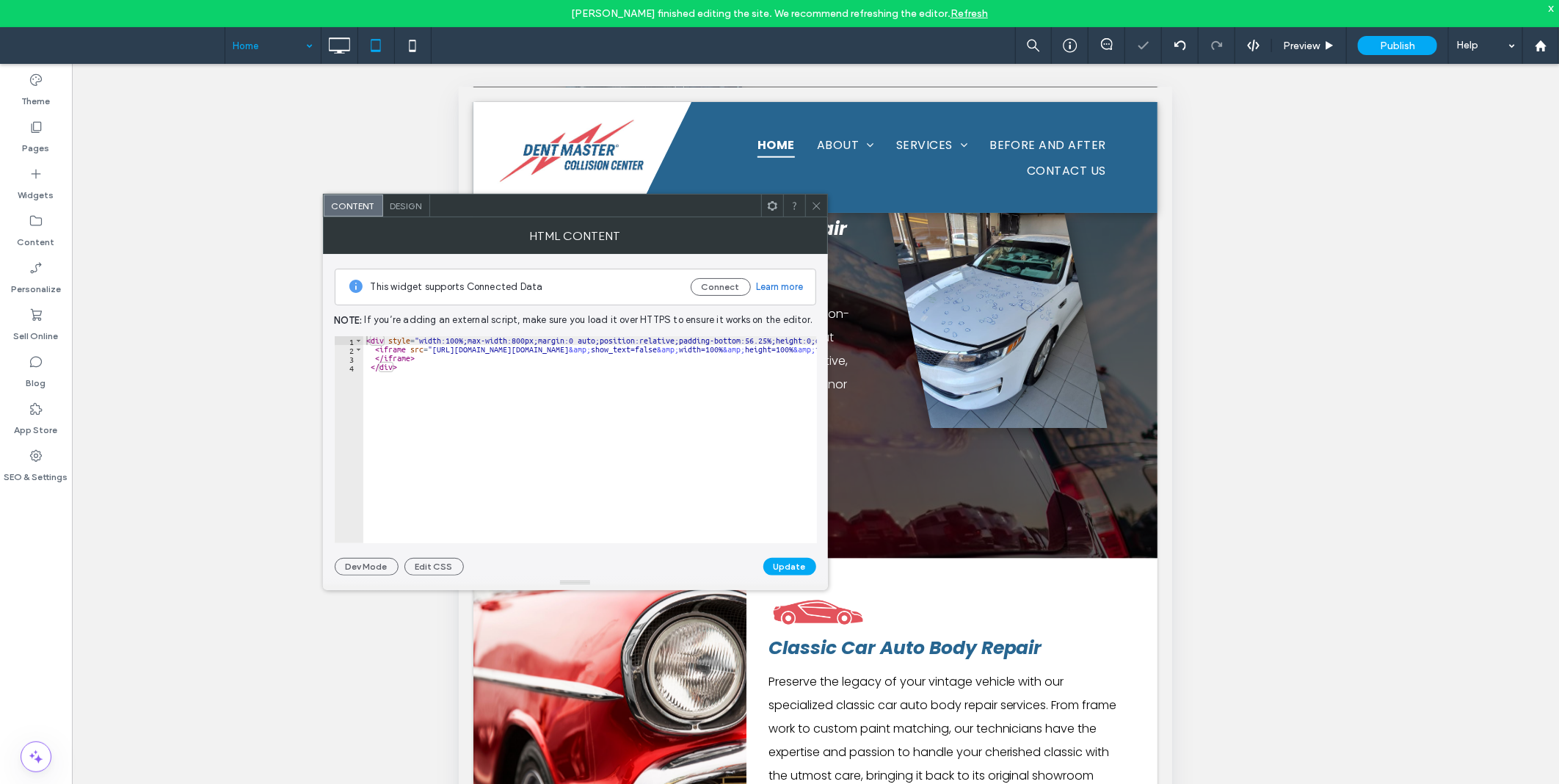
click at [814, 206] on icon at bounding box center [816, 205] width 11 height 11
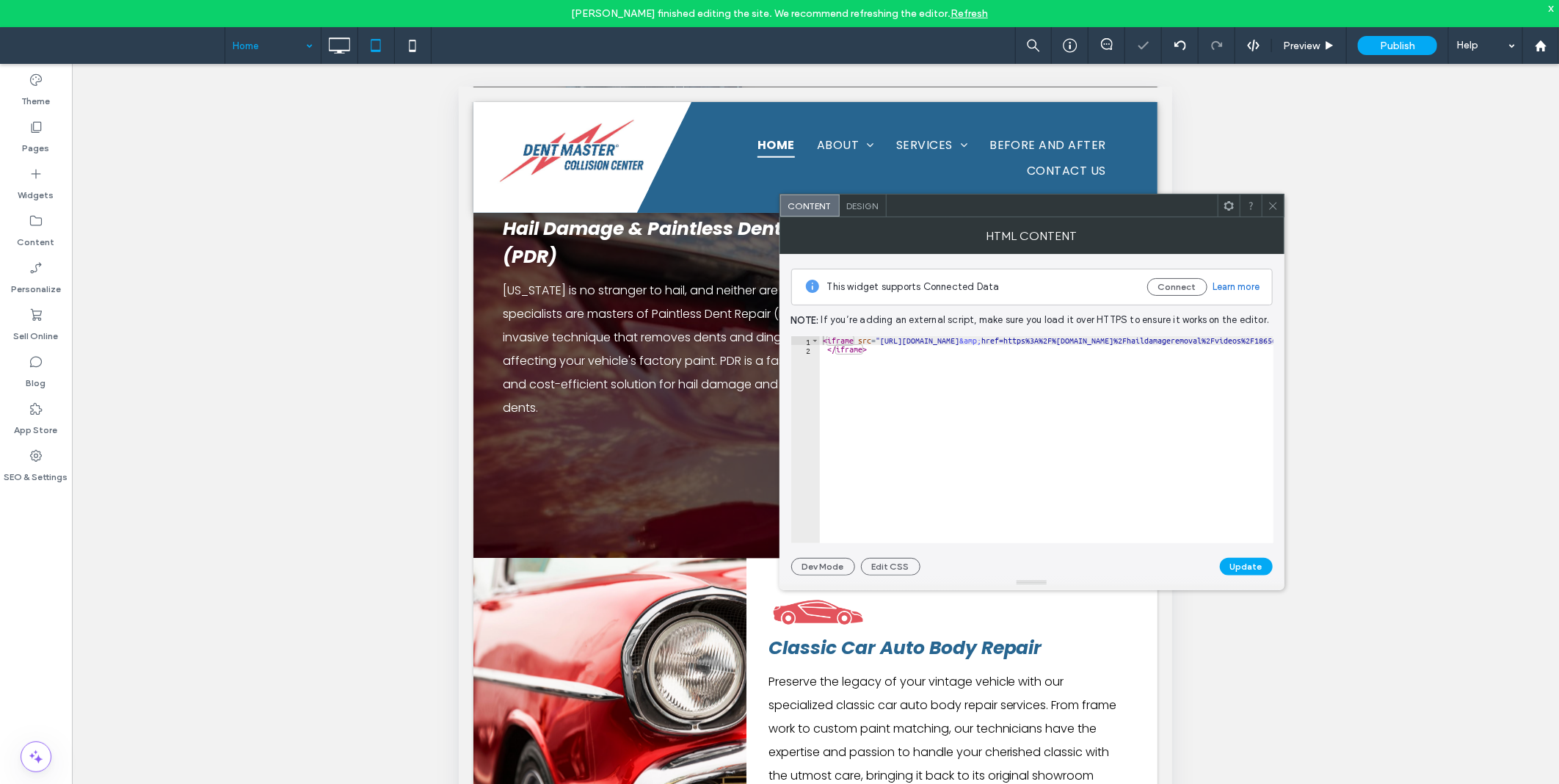
type textarea "*********"
click at [962, 377] on div "< iframe src = "[URL][DOMAIN_NAME] &amp; href=https%3A%2F%[DOMAIN_NAME]%2Fhaild…" at bounding box center [1046, 440] width 454 height 207
type textarea "*********"
click at [1265, 203] on div at bounding box center [1272, 205] width 22 height 22
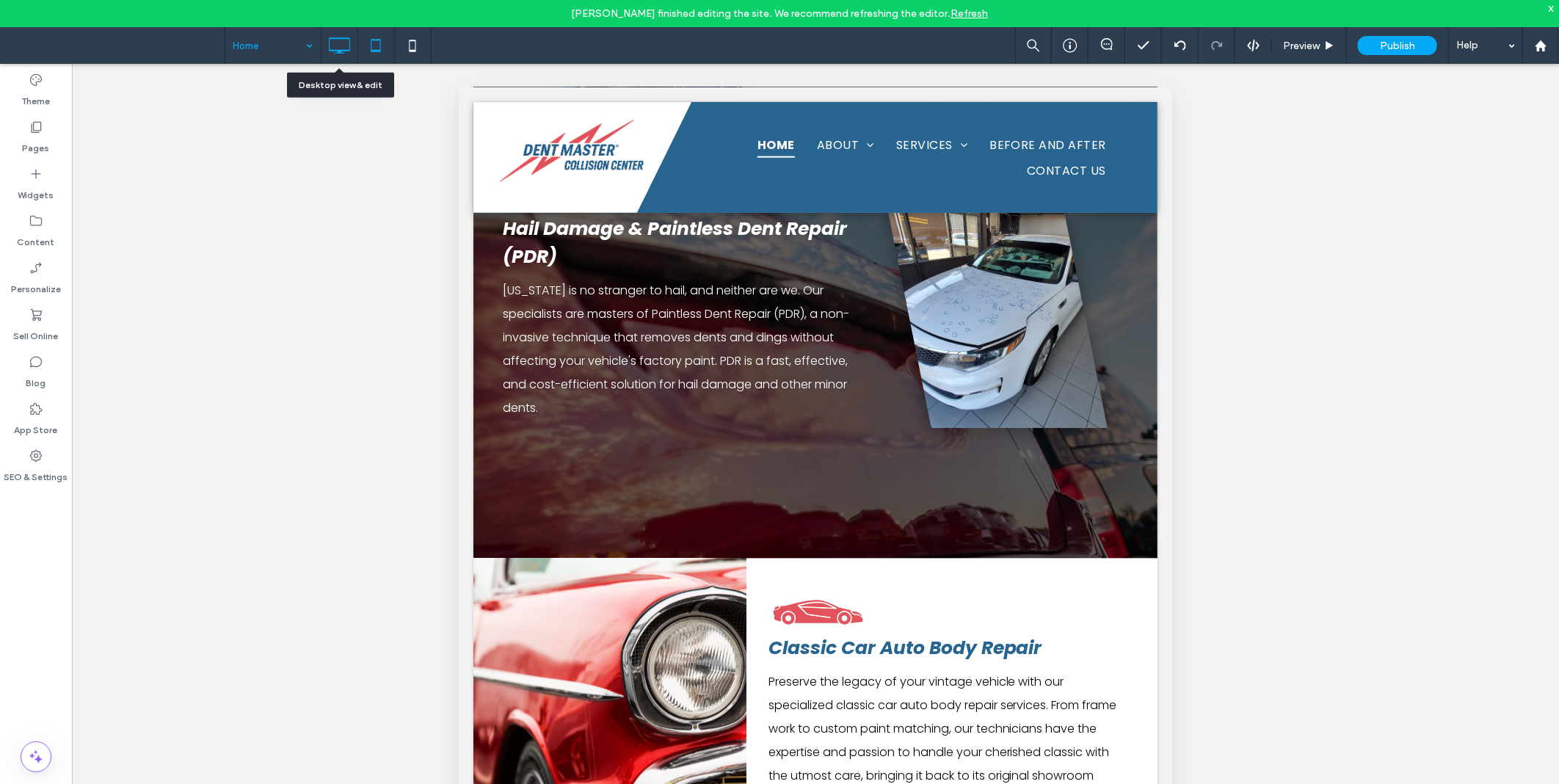
click at [331, 46] on icon at bounding box center [340, 46] width 29 height 29
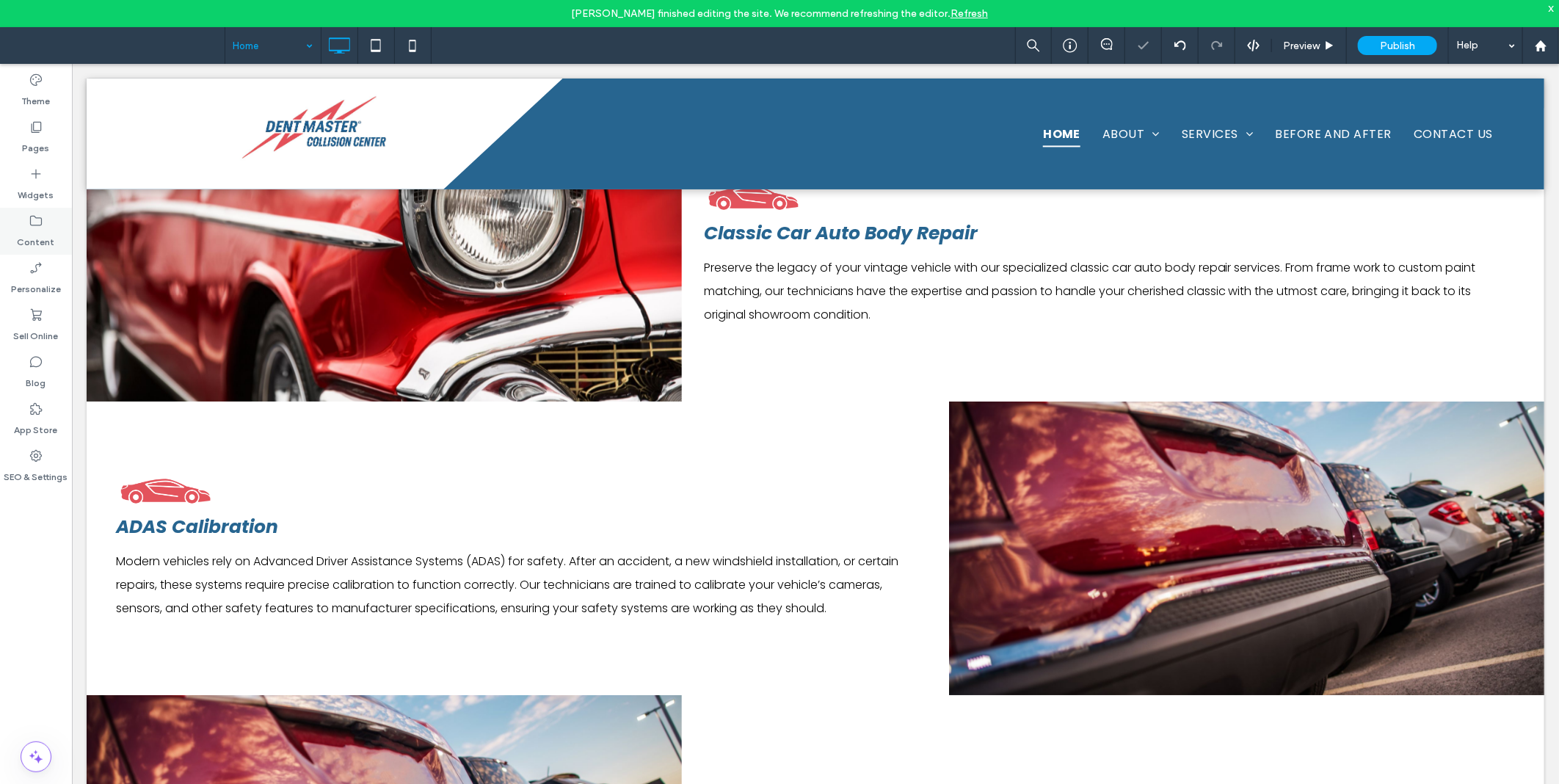
click at [40, 239] on label "Content" at bounding box center [36, 238] width 37 height 20
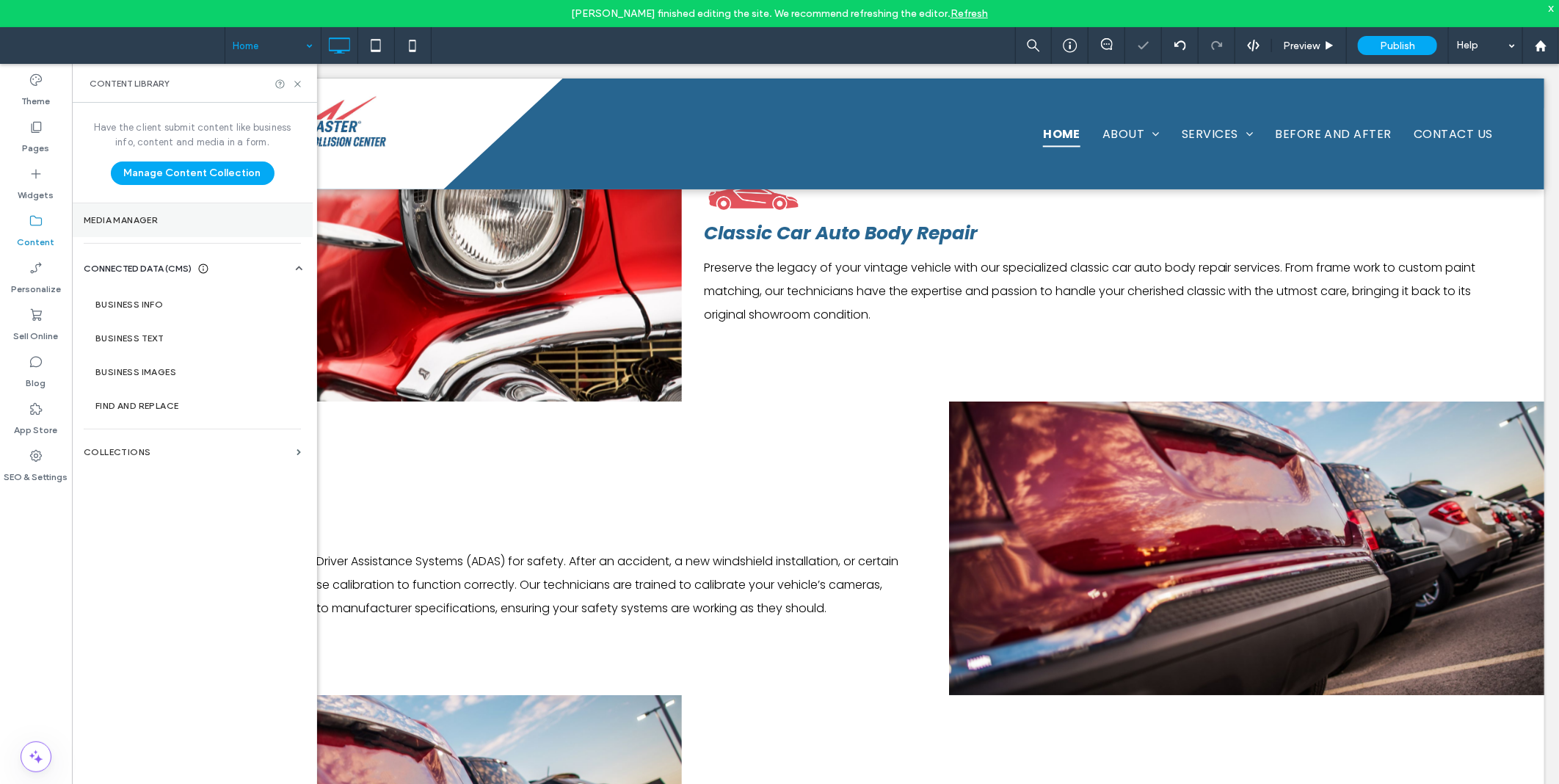
click at [157, 221] on label "Media Manager" at bounding box center [192, 219] width 218 height 11
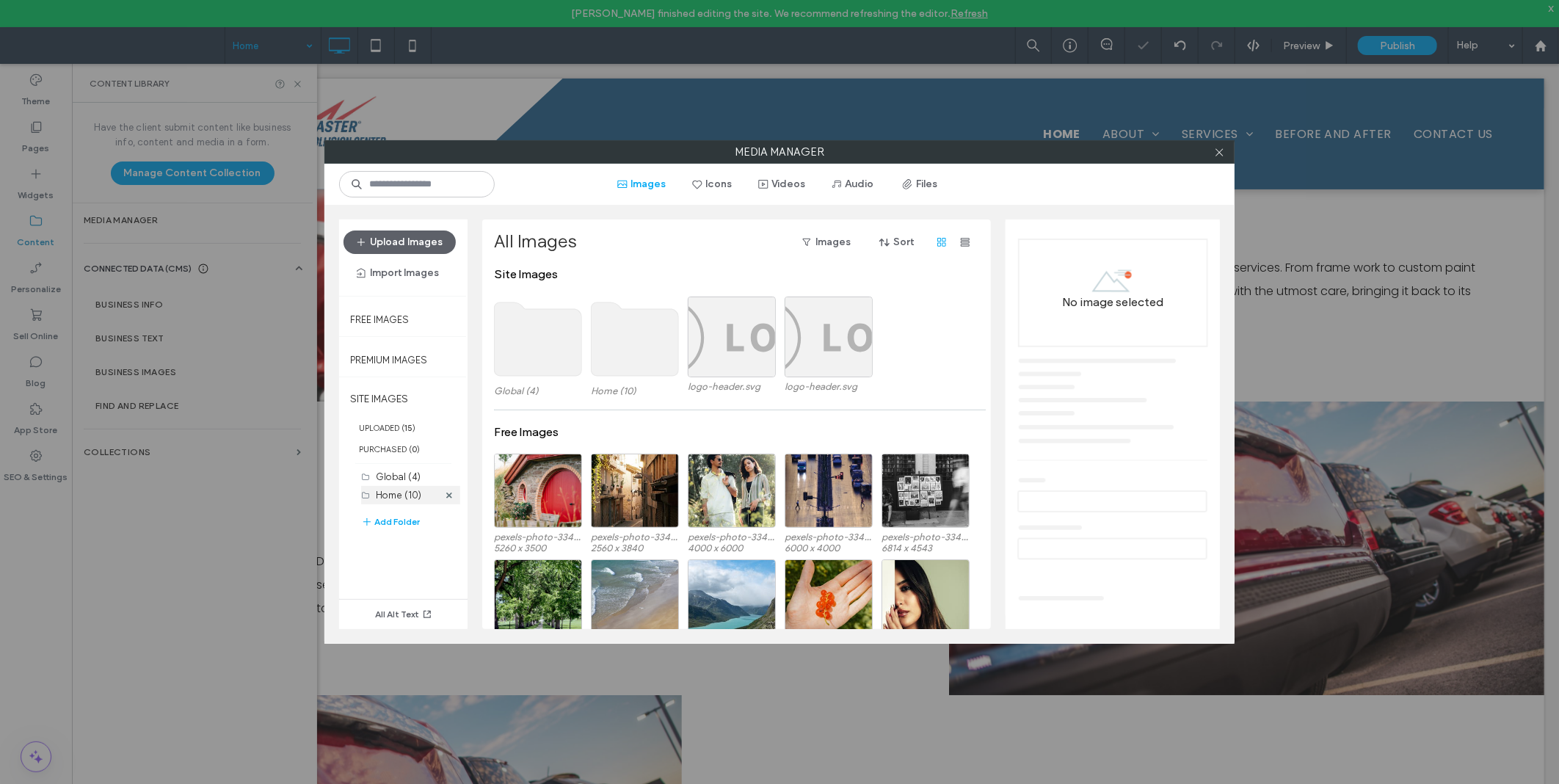
click at [397, 494] on label "Home (10)" at bounding box center [398, 494] width 46 height 11
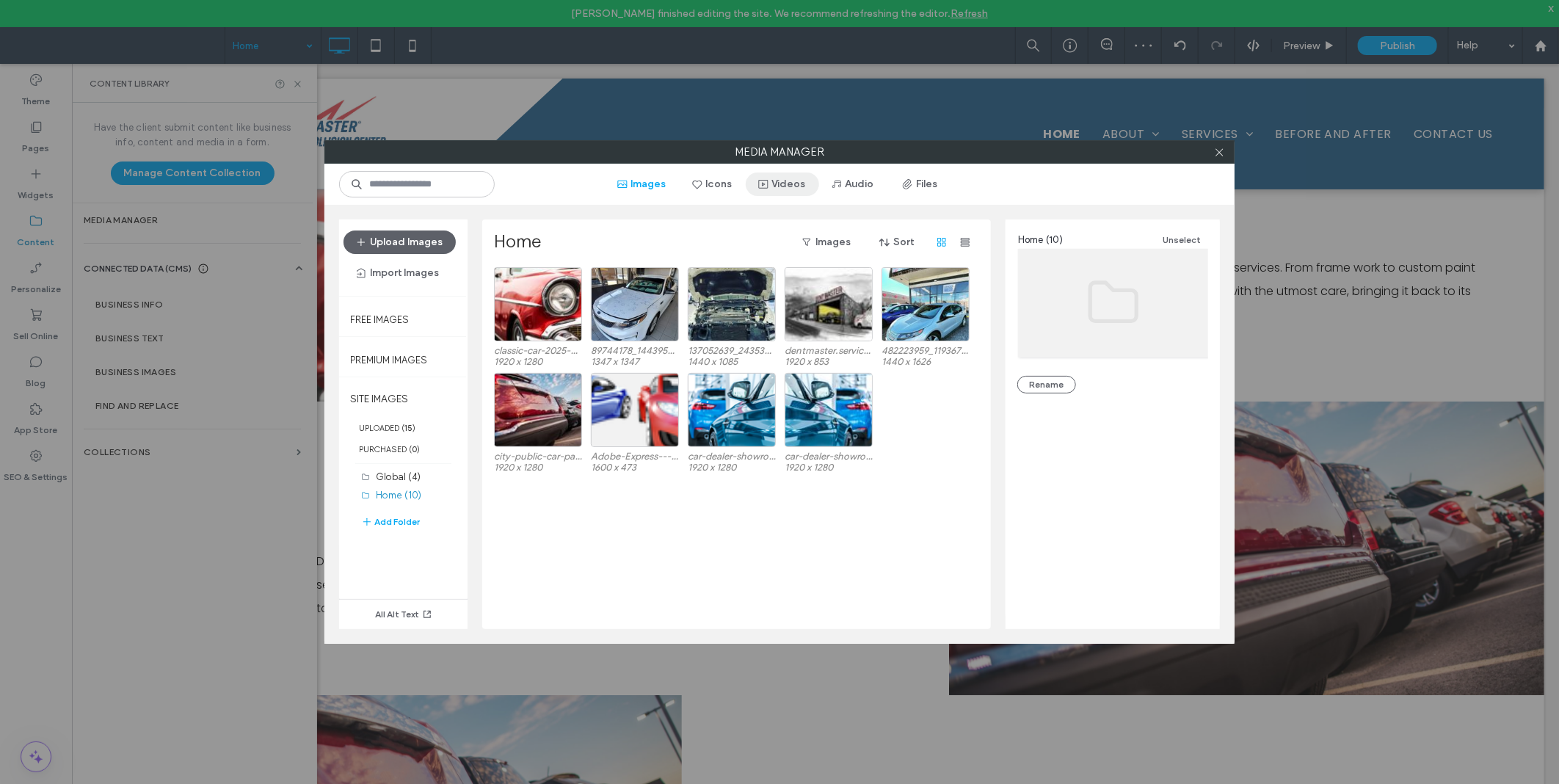
click at [811, 183] on button "Videos" at bounding box center [781, 184] width 73 height 23
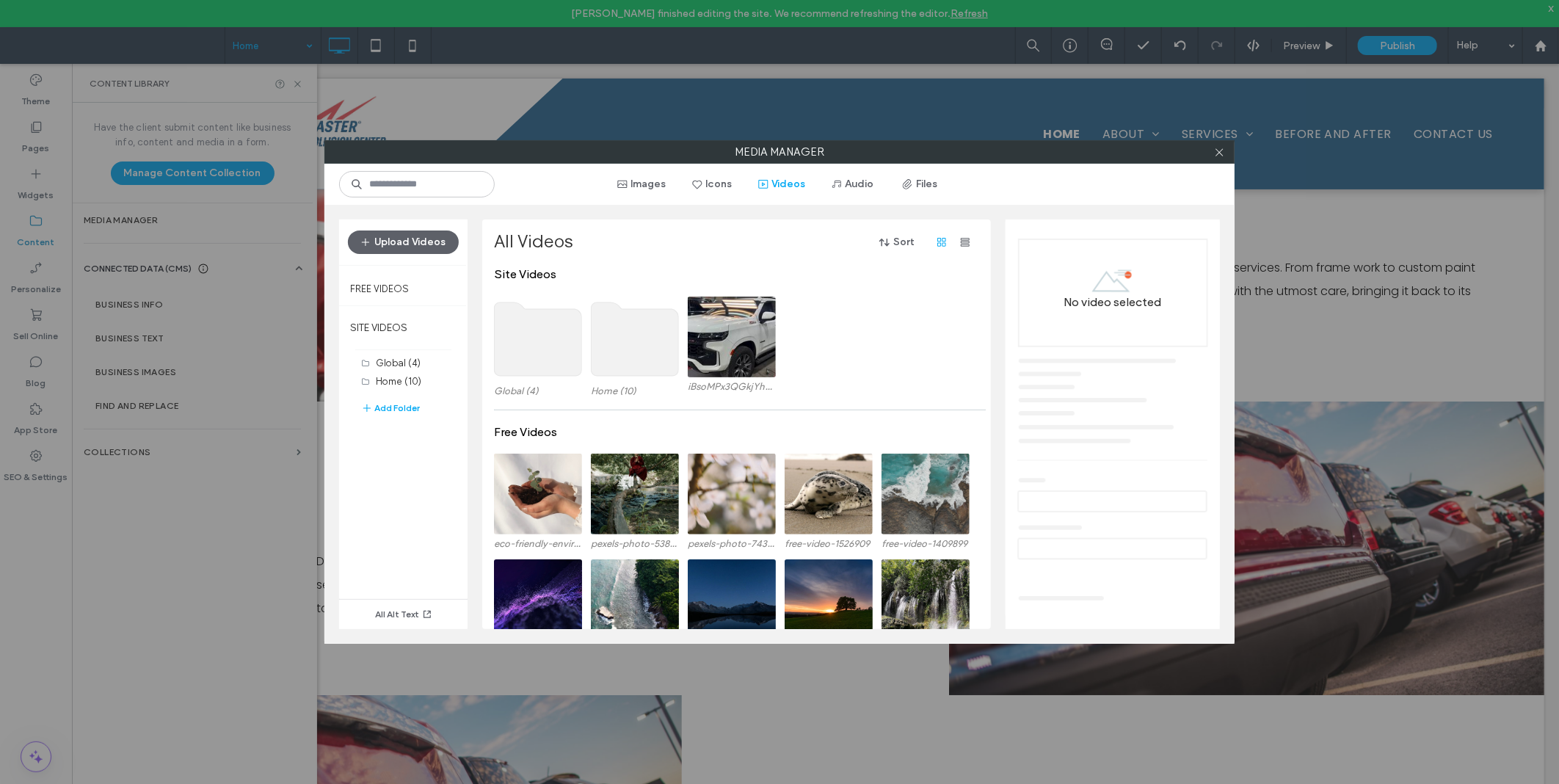
click at [510, 357] on use at bounding box center [539, 338] width 88 height 73
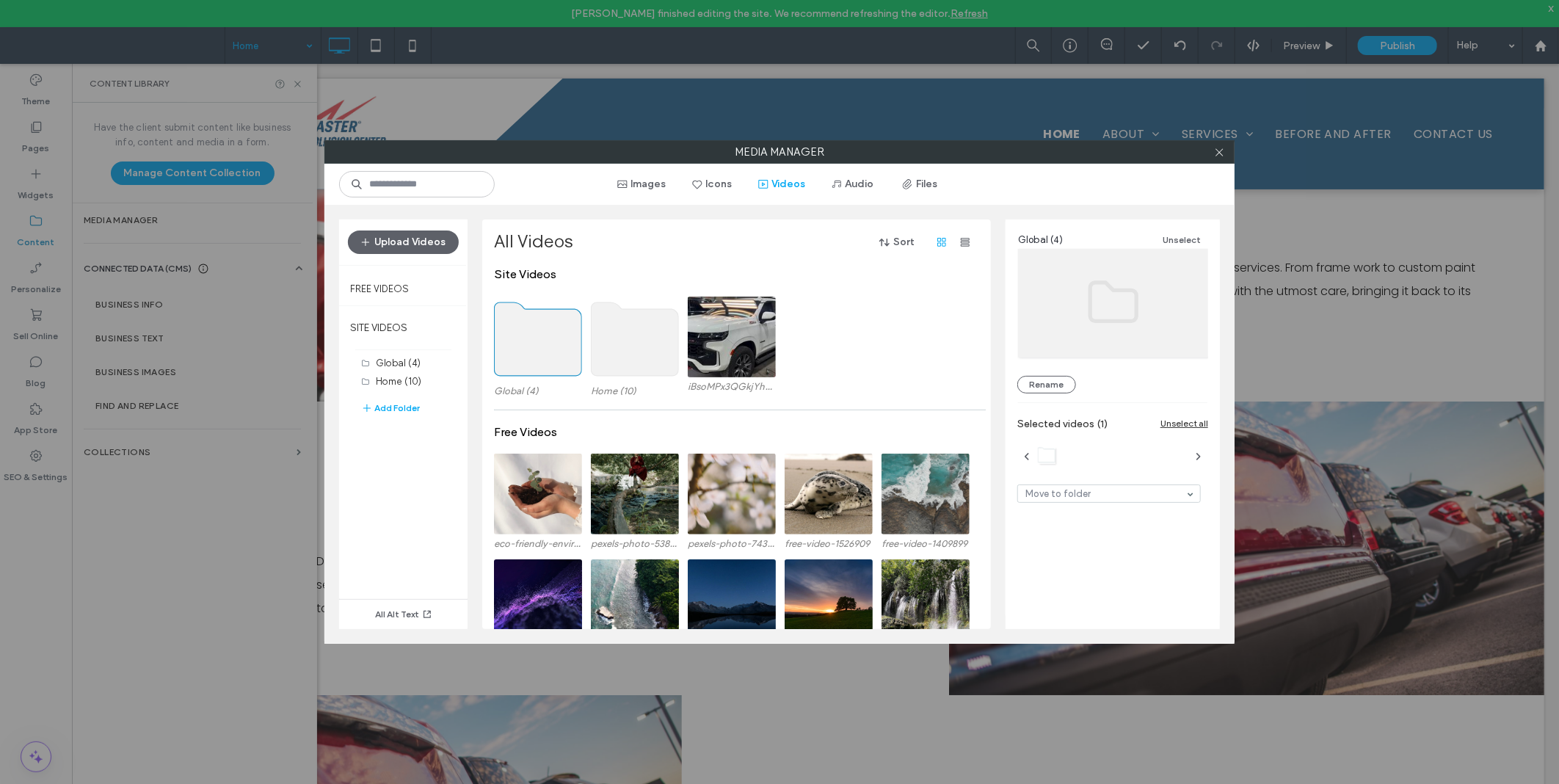
click at [622, 352] on use at bounding box center [635, 338] width 88 height 73
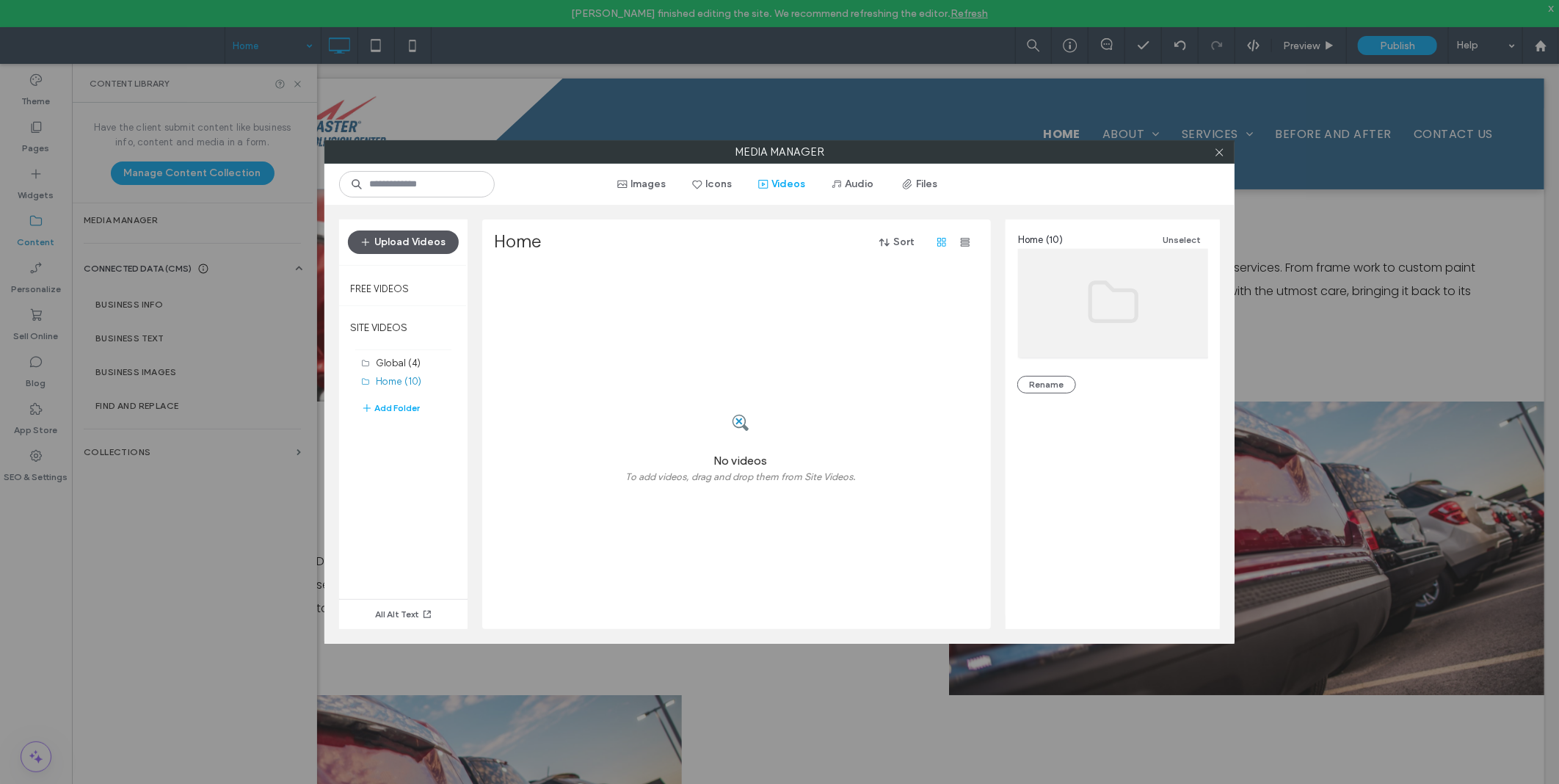
click at [436, 245] on button "Upload Videos" at bounding box center [404, 242] width 111 height 23
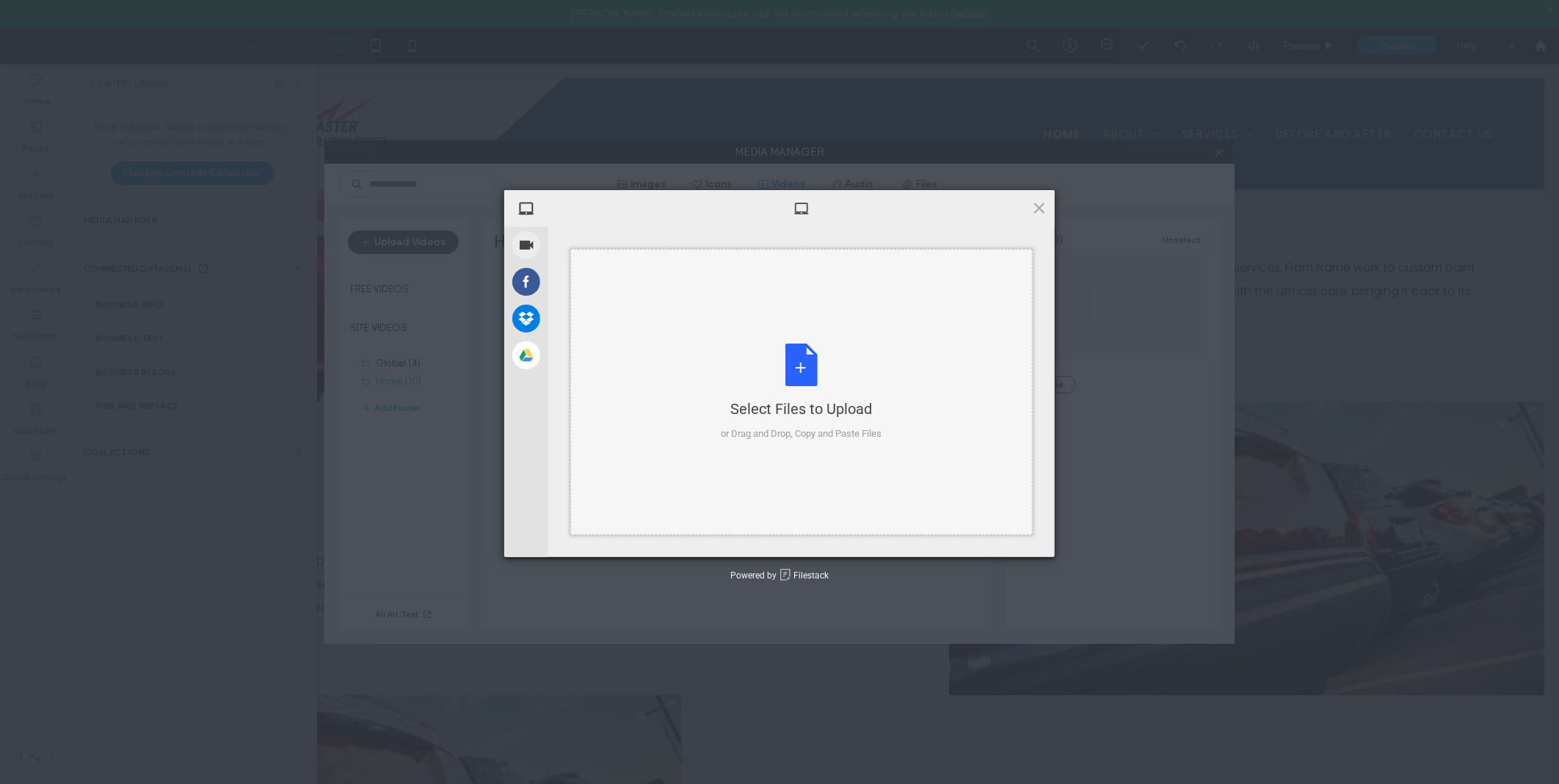
click at [782, 346] on div "Select Files to Upload or Drag and Drop, Copy and Paste Files" at bounding box center [802, 392] width 161 height 98
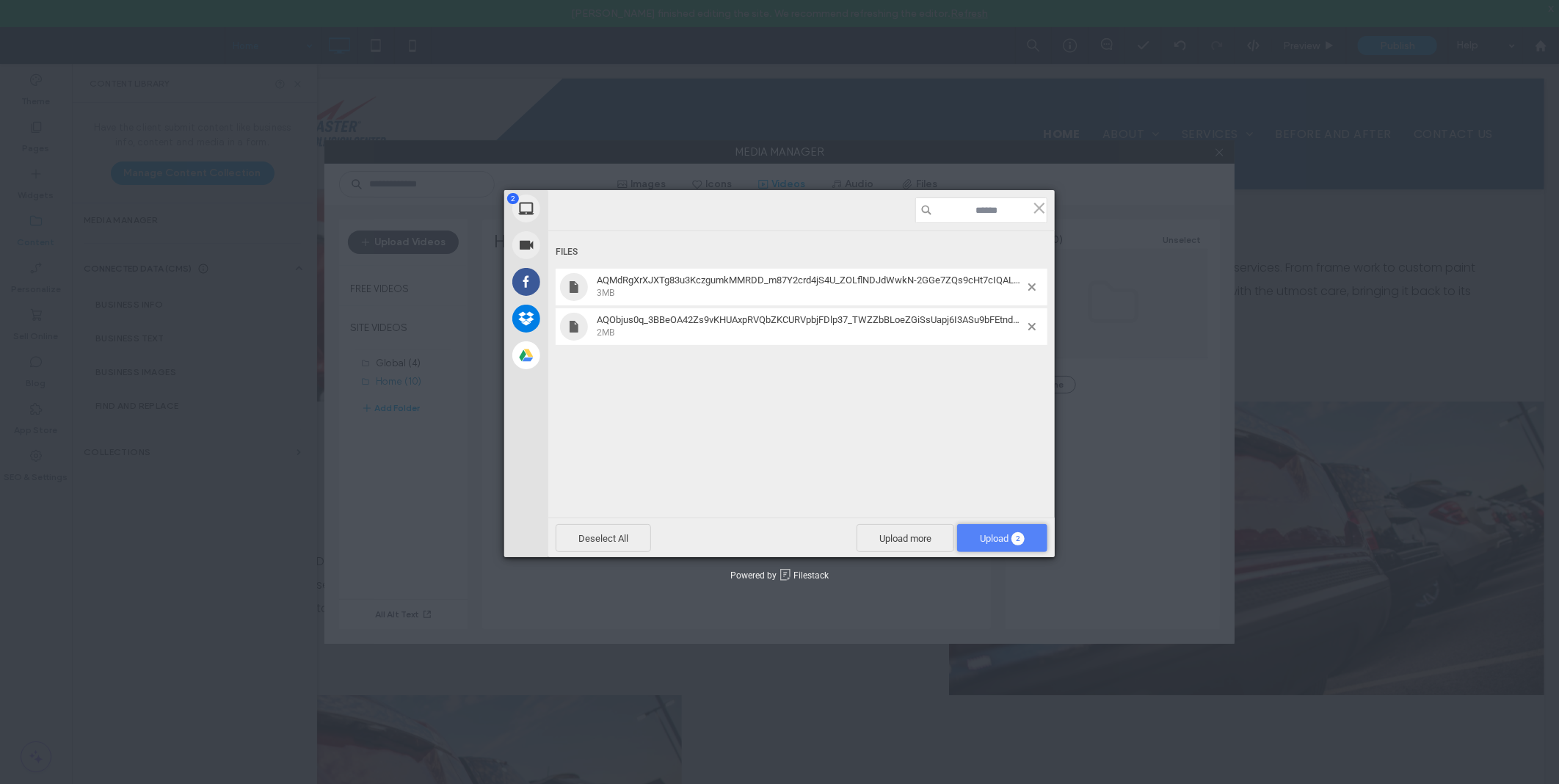
click at [1019, 534] on span "2" at bounding box center [1019, 538] width 14 height 14
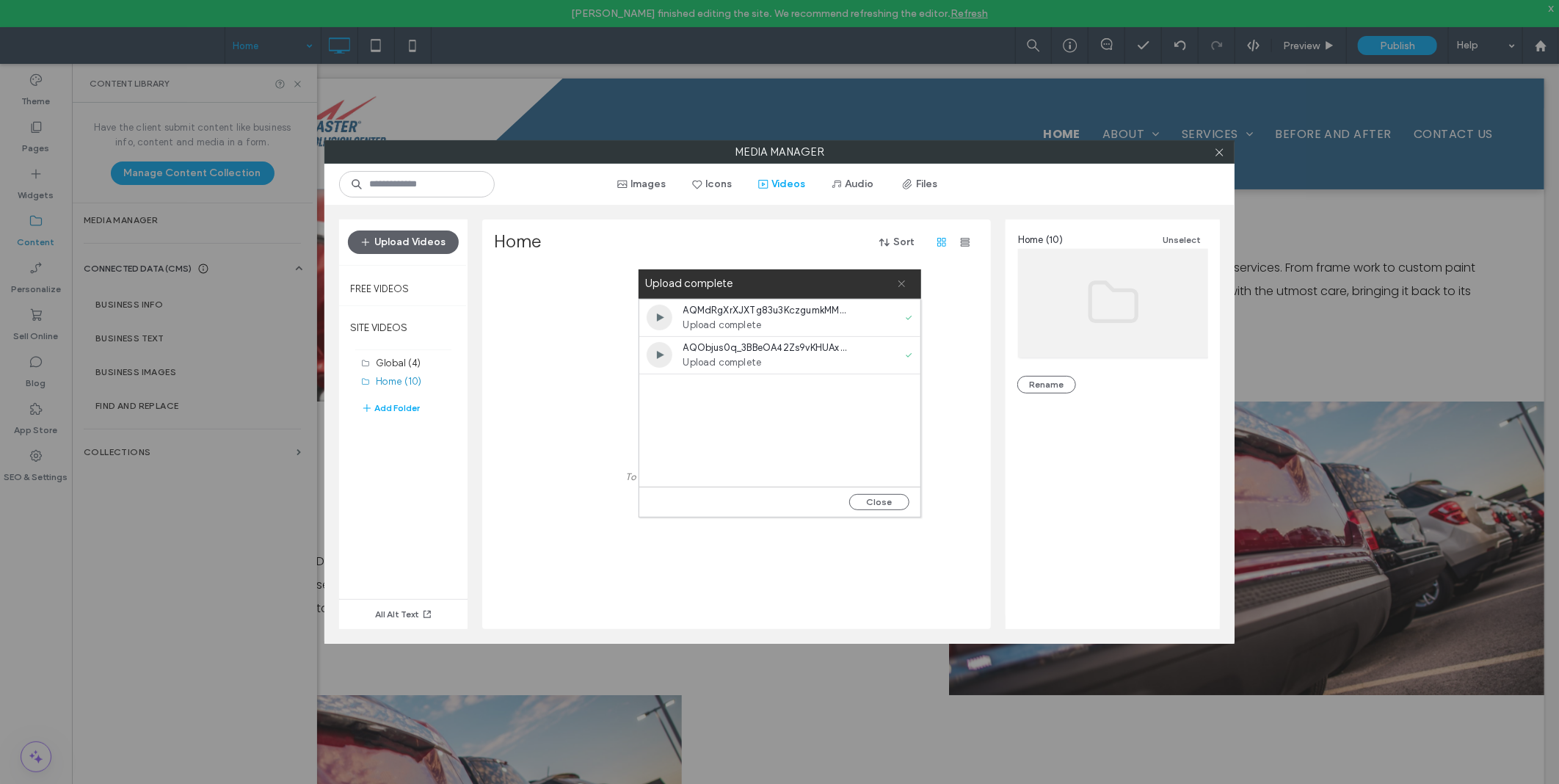
click at [901, 283] on icon at bounding box center [901, 284] width 10 height 10
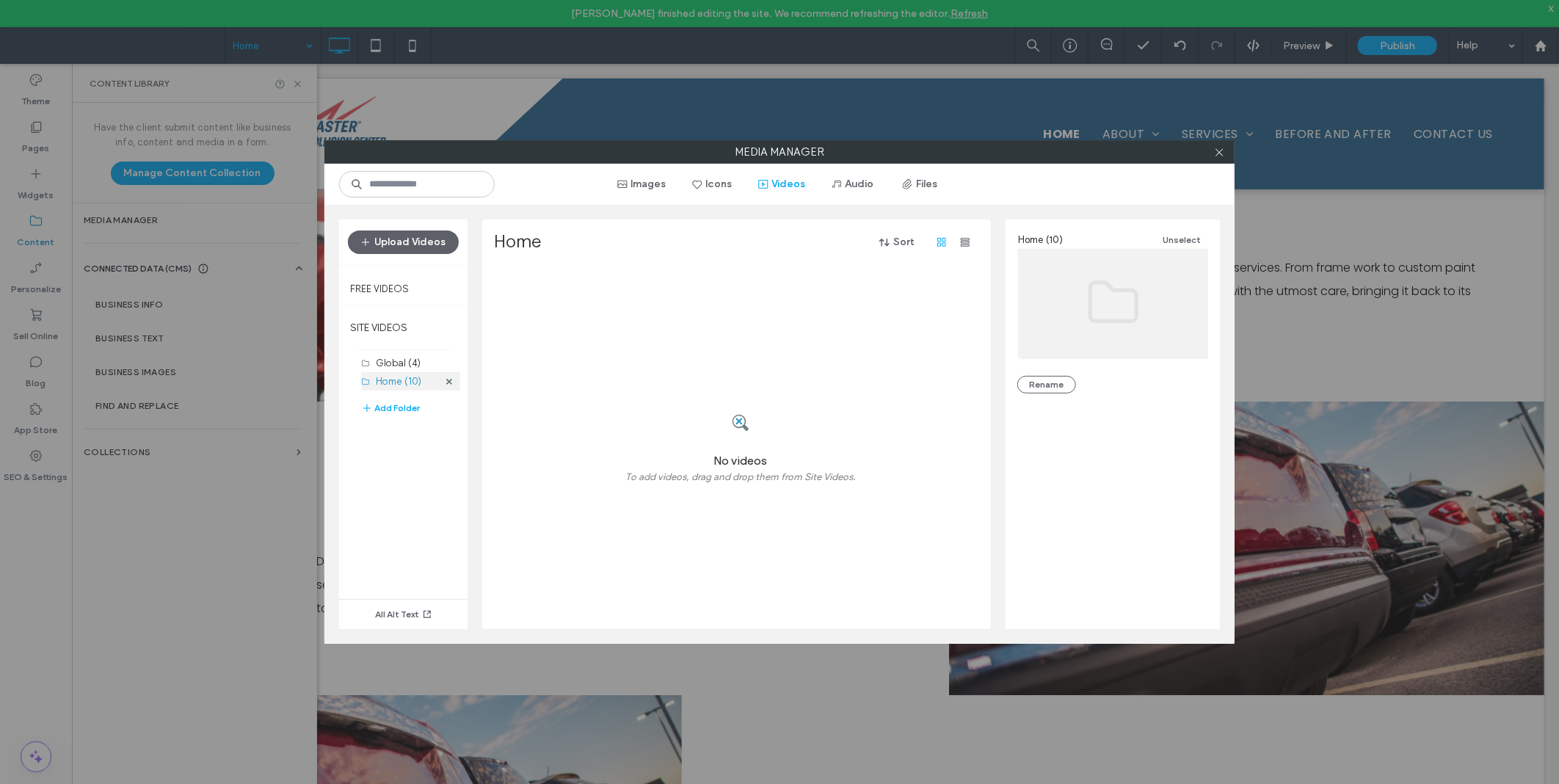
click at [405, 386] on label "Home (10)" at bounding box center [398, 380] width 46 height 11
click at [399, 326] on label "SITE VIDEOS" at bounding box center [404, 328] width 129 height 37
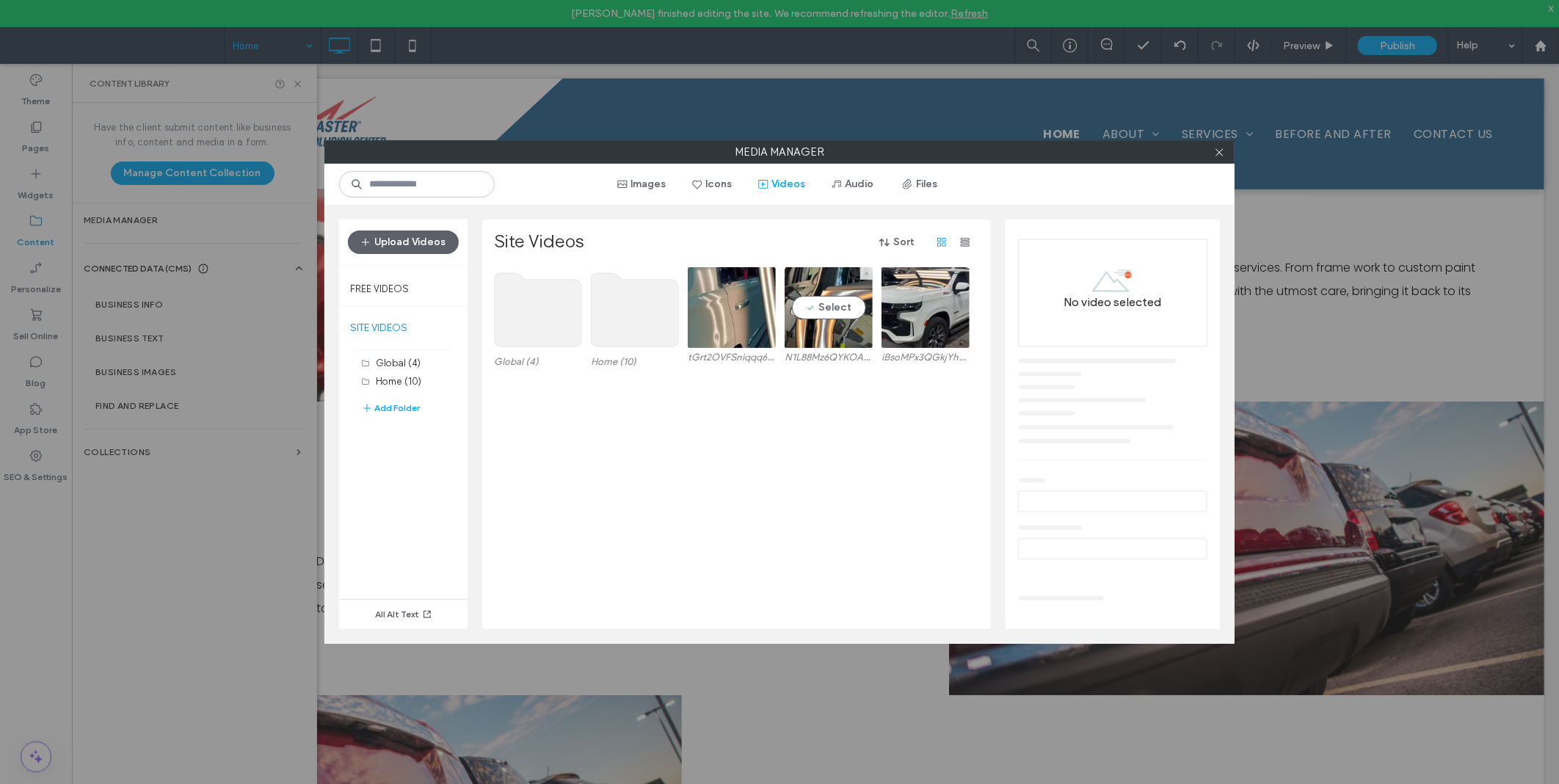
click at [825, 312] on video at bounding box center [828, 307] width 88 height 81
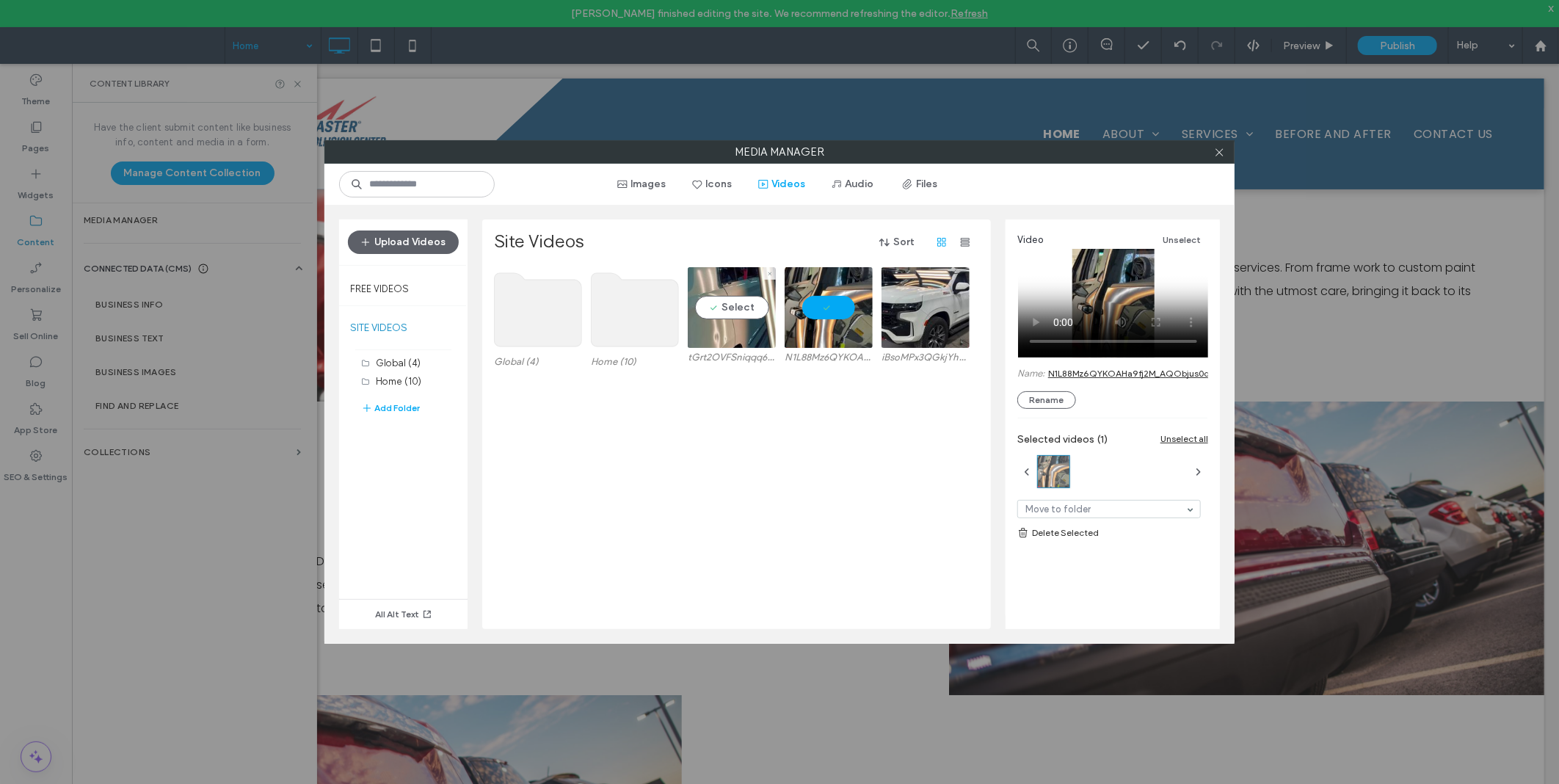
click at [725, 312] on video at bounding box center [732, 307] width 88 height 81
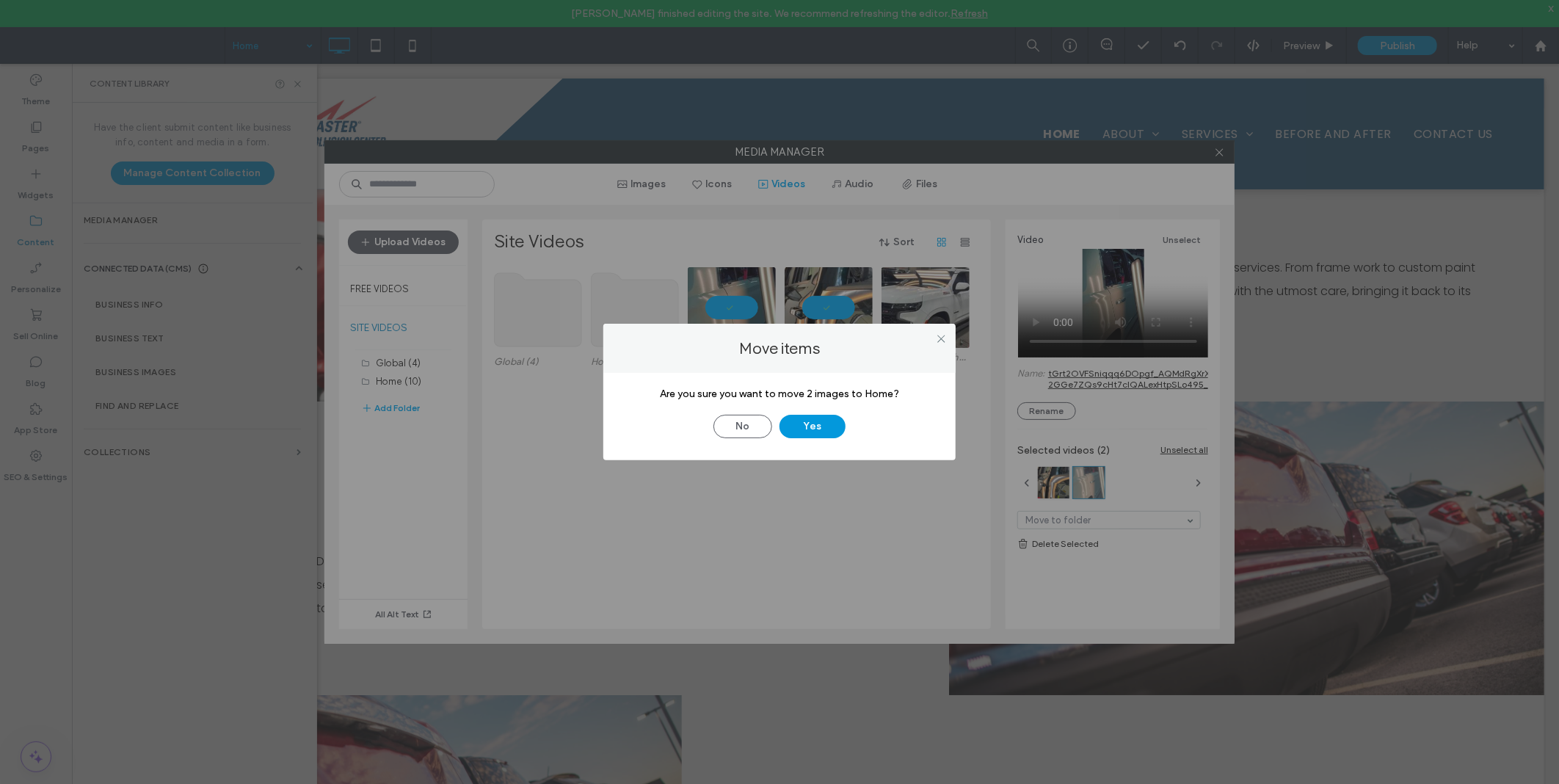
click at [810, 428] on button "Yes" at bounding box center [813, 426] width 66 height 23
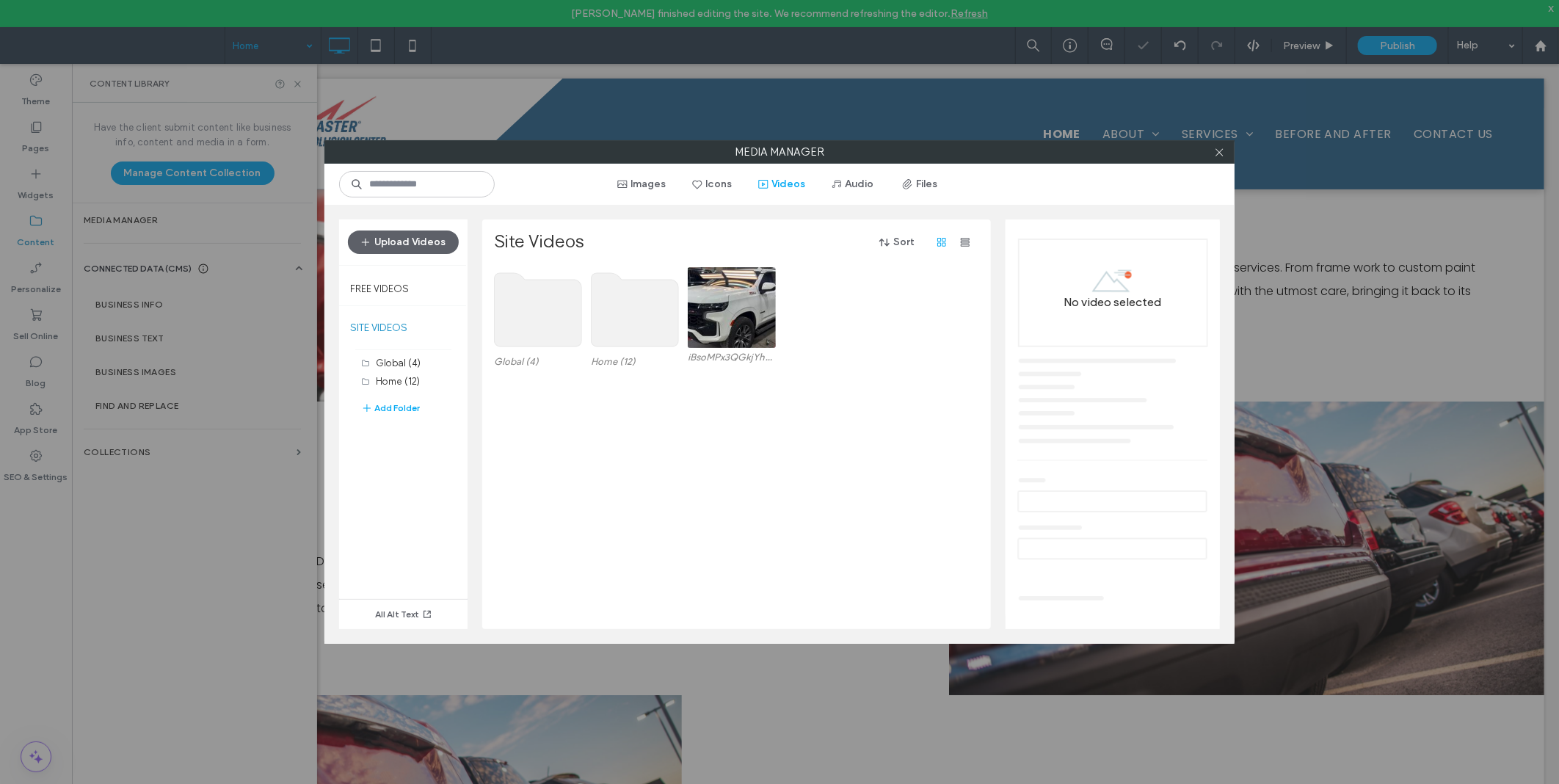
click at [623, 325] on use at bounding box center [635, 309] width 88 height 73
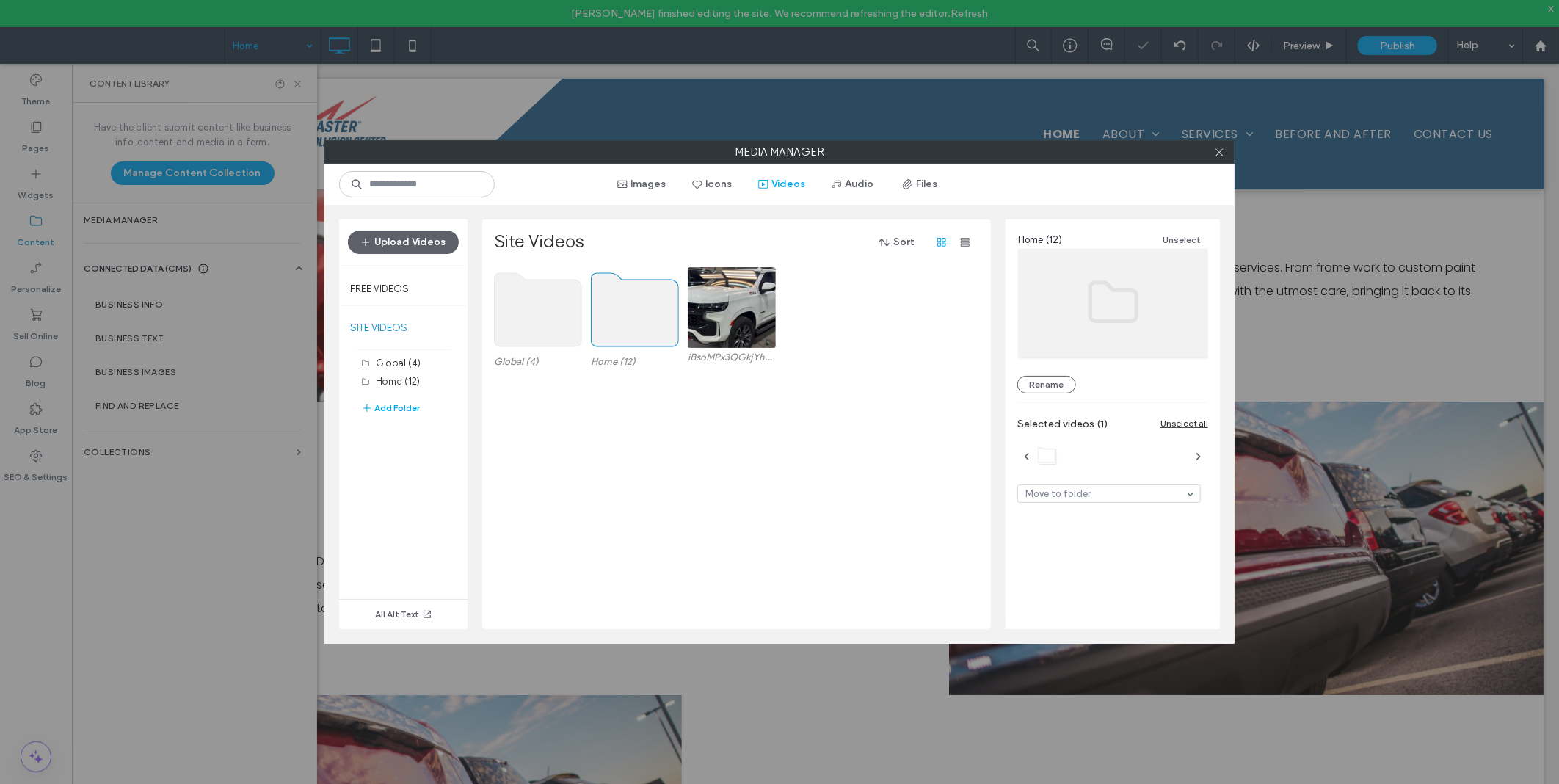
click at [623, 325] on use at bounding box center [635, 309] width 88 height 73
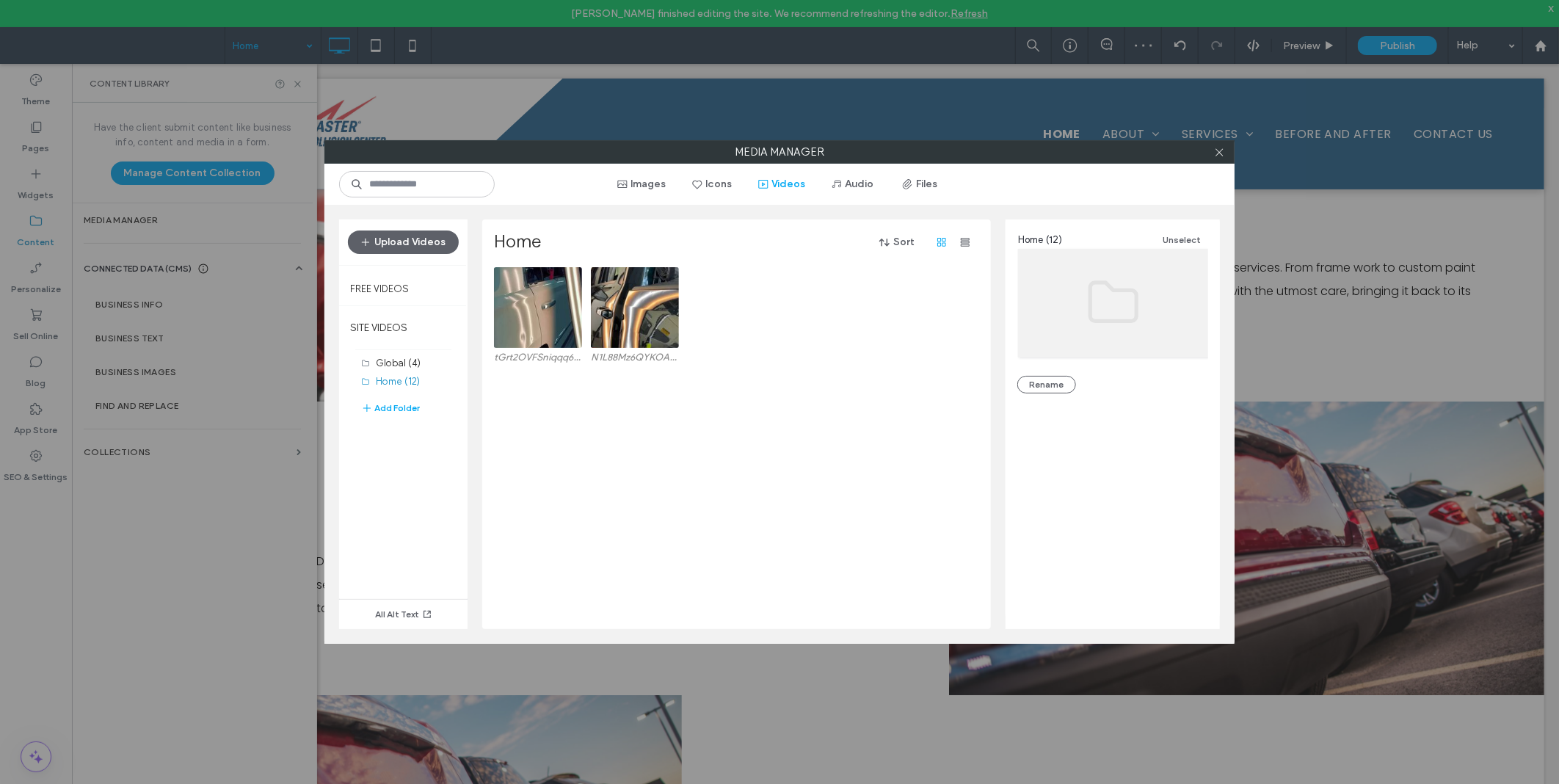
click at [675, 453] on div "tGrt2OVFSniqqq6DOpgf_AQMdRgXrXJXTg83u3KczgumkMMRDD_m87Y2crd4jS4U_ZOLflNDJdWwkN-…" at bounding box center [740, 448] width 494 height 362
click at [1214, 158] on span at bounding box center [1219, 151] width 11 height 22
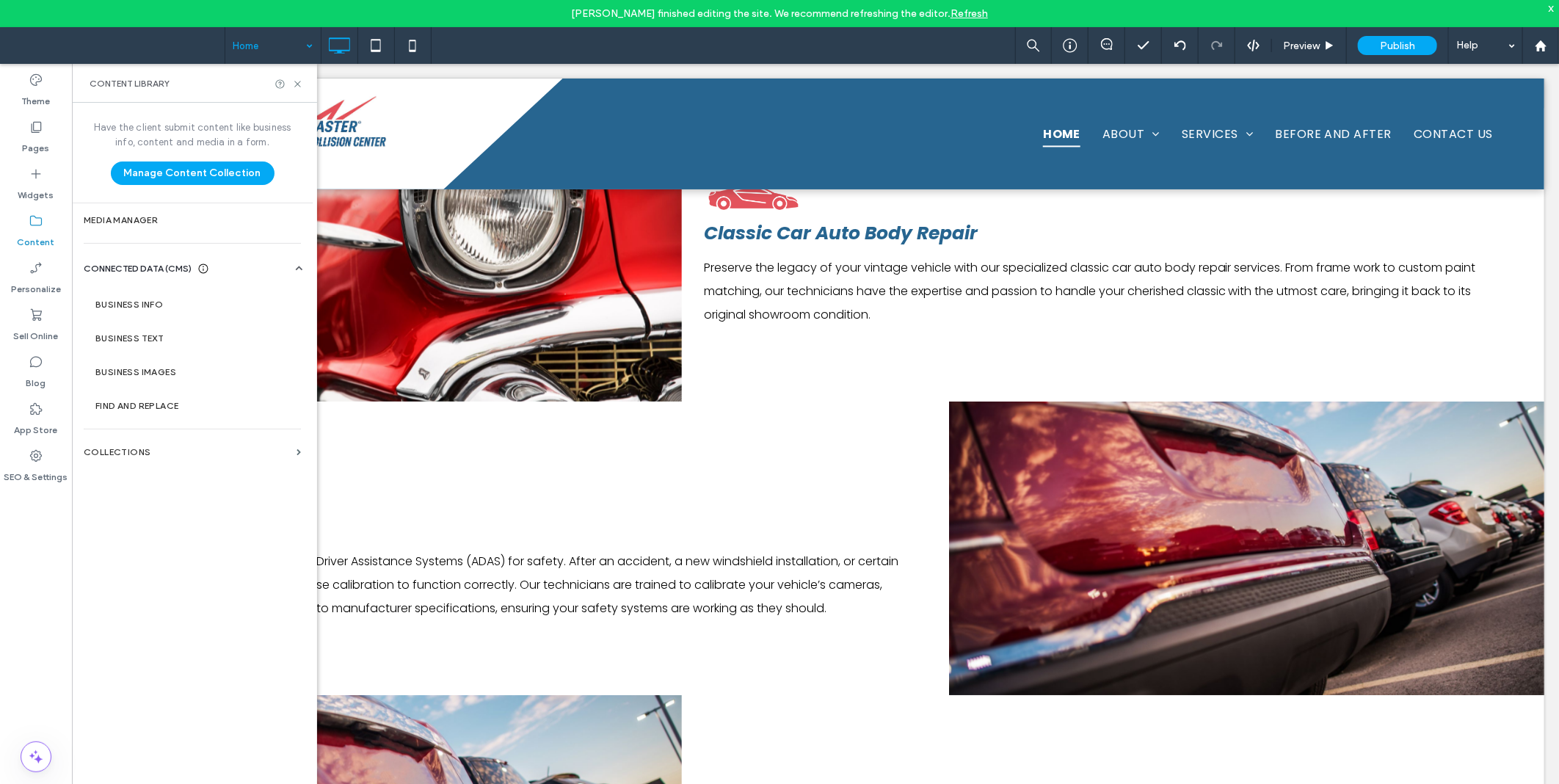
click at [303, 85] on div "Content Library" at bounding box center [194, 83] width 245 height 39
click at [295, 83] on icon at bounding box center [297, 84] width 11 height 11
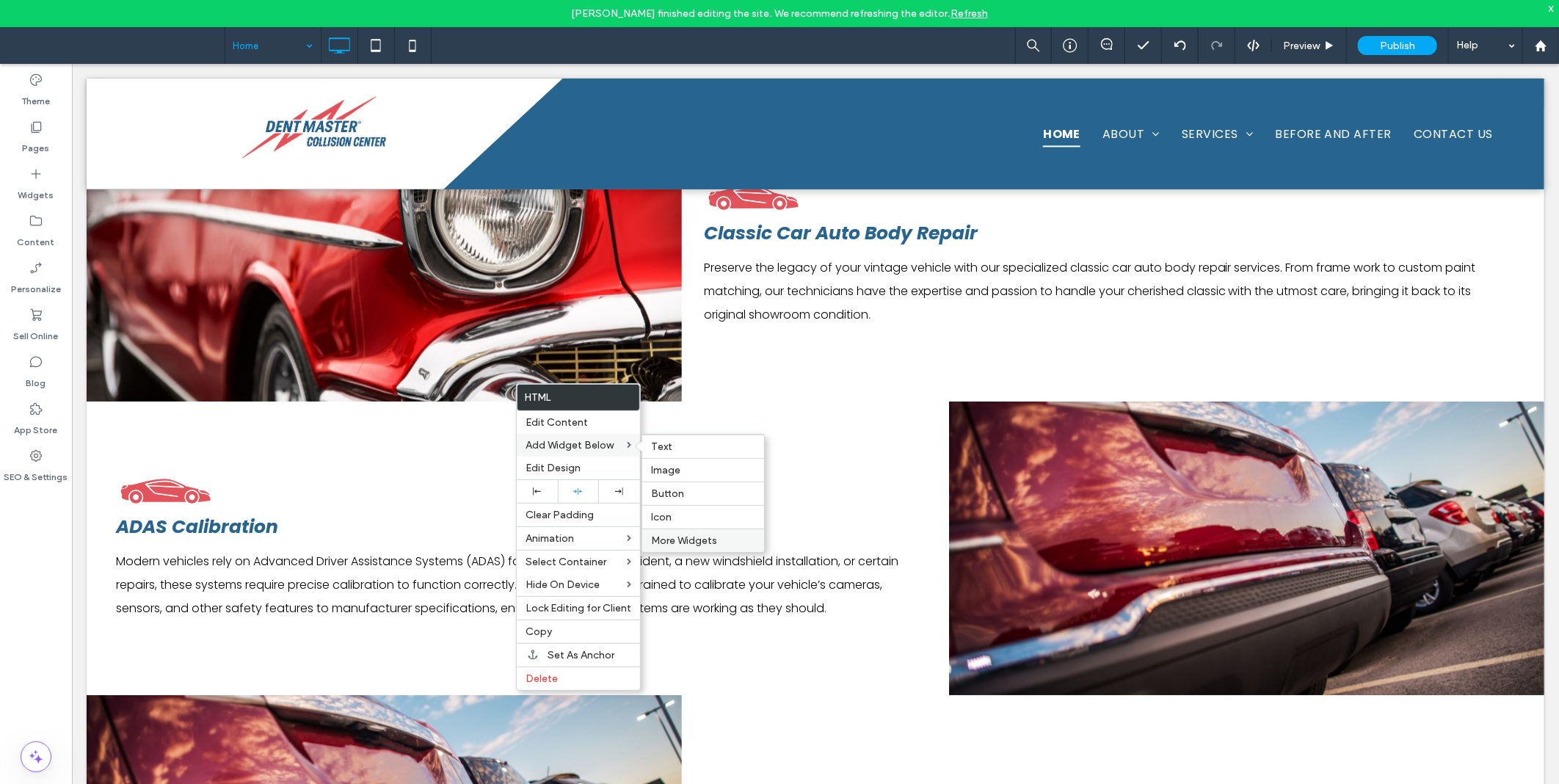
click at [660, 535] on span "More Widgets" at bounding box center [684, 540] width 66 height 13
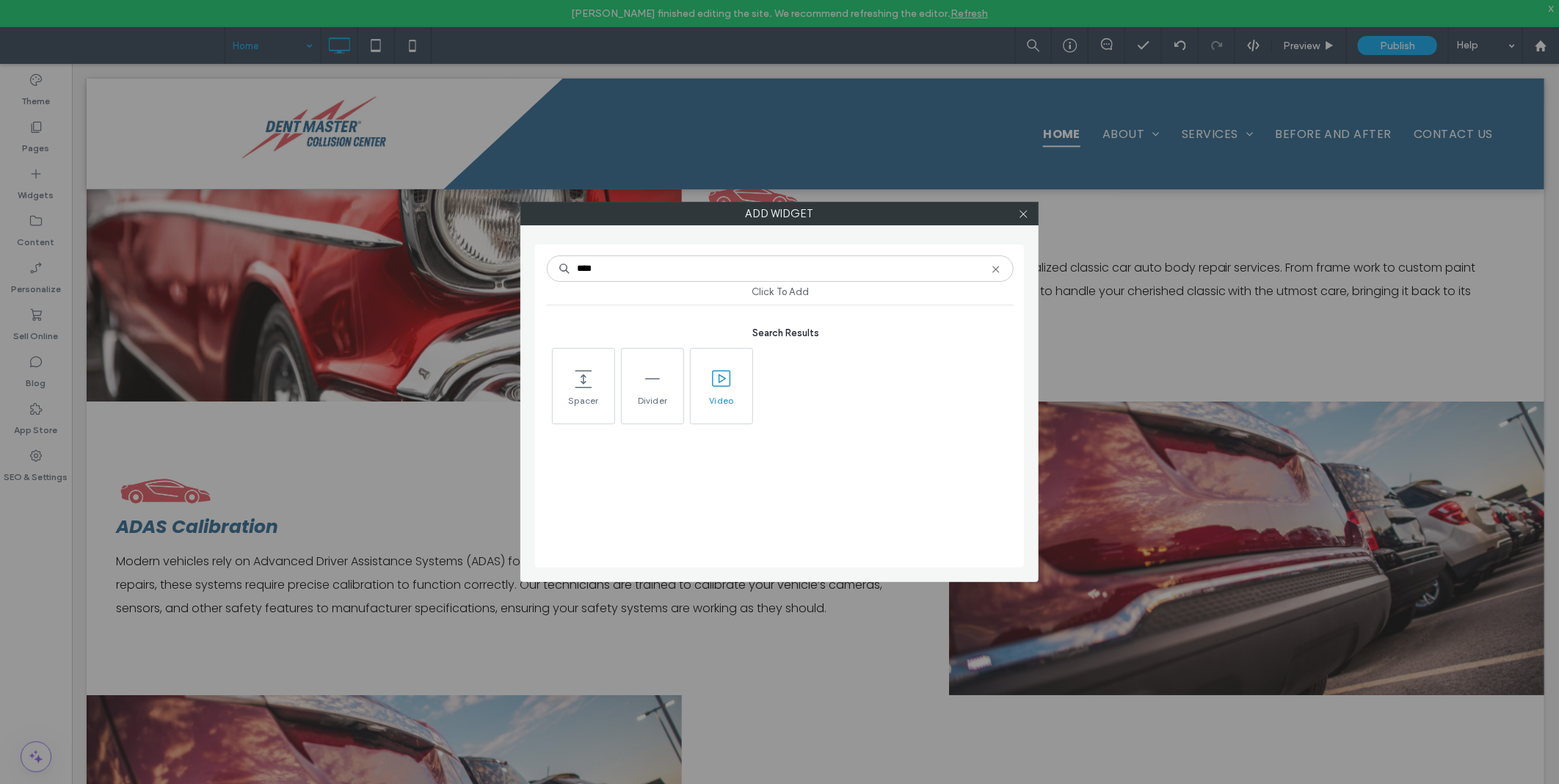
type input "****"
click at [724, 395] on span "Video" at bounding box center [721, 405] width 61 height 20
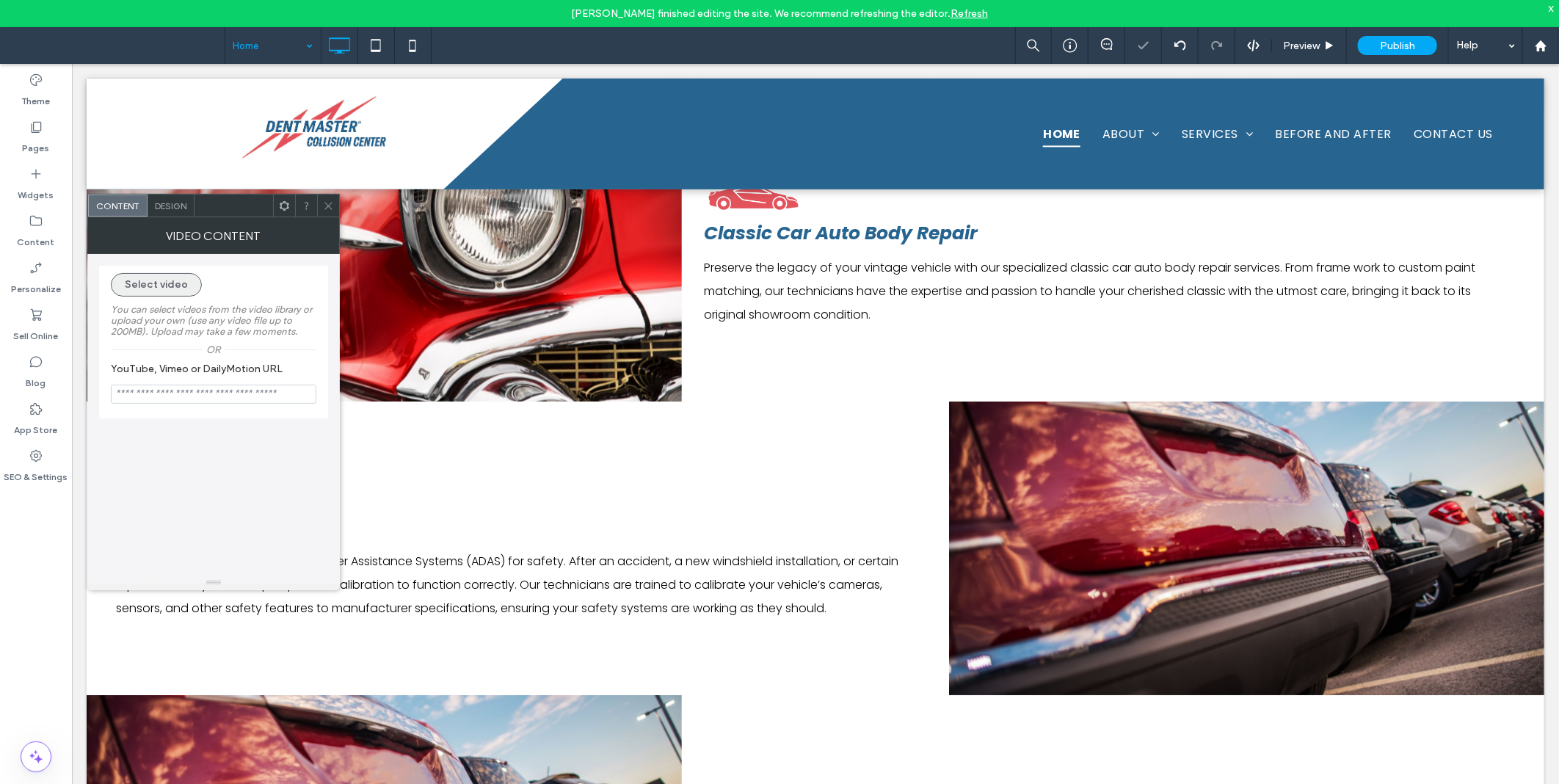
click at [155, 283] on button "Select video" at bounding box center [156, 285] width 91 height 23
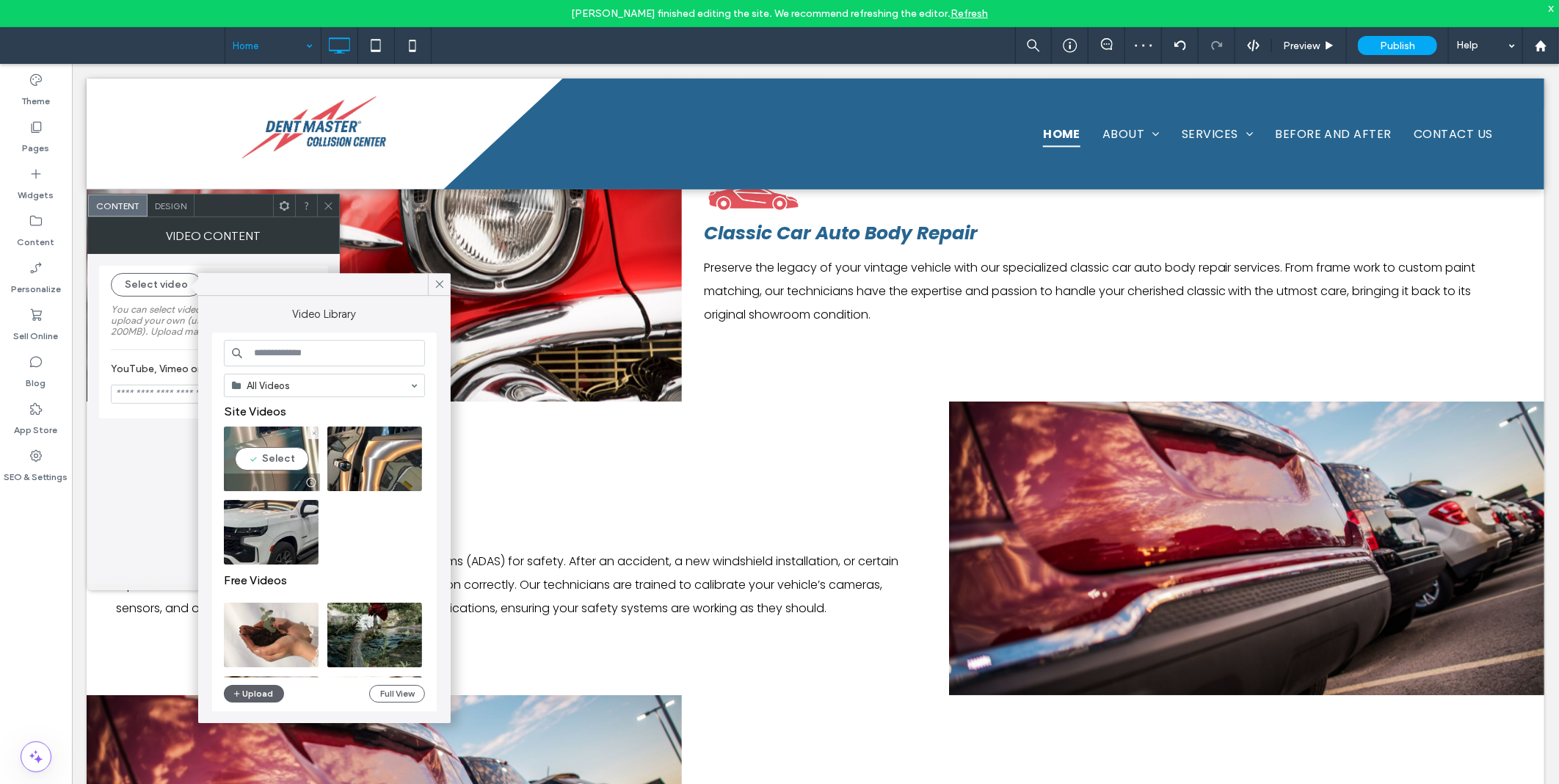
click at [290, 448] on video at bounding box center [270, 458] width 95 height 64
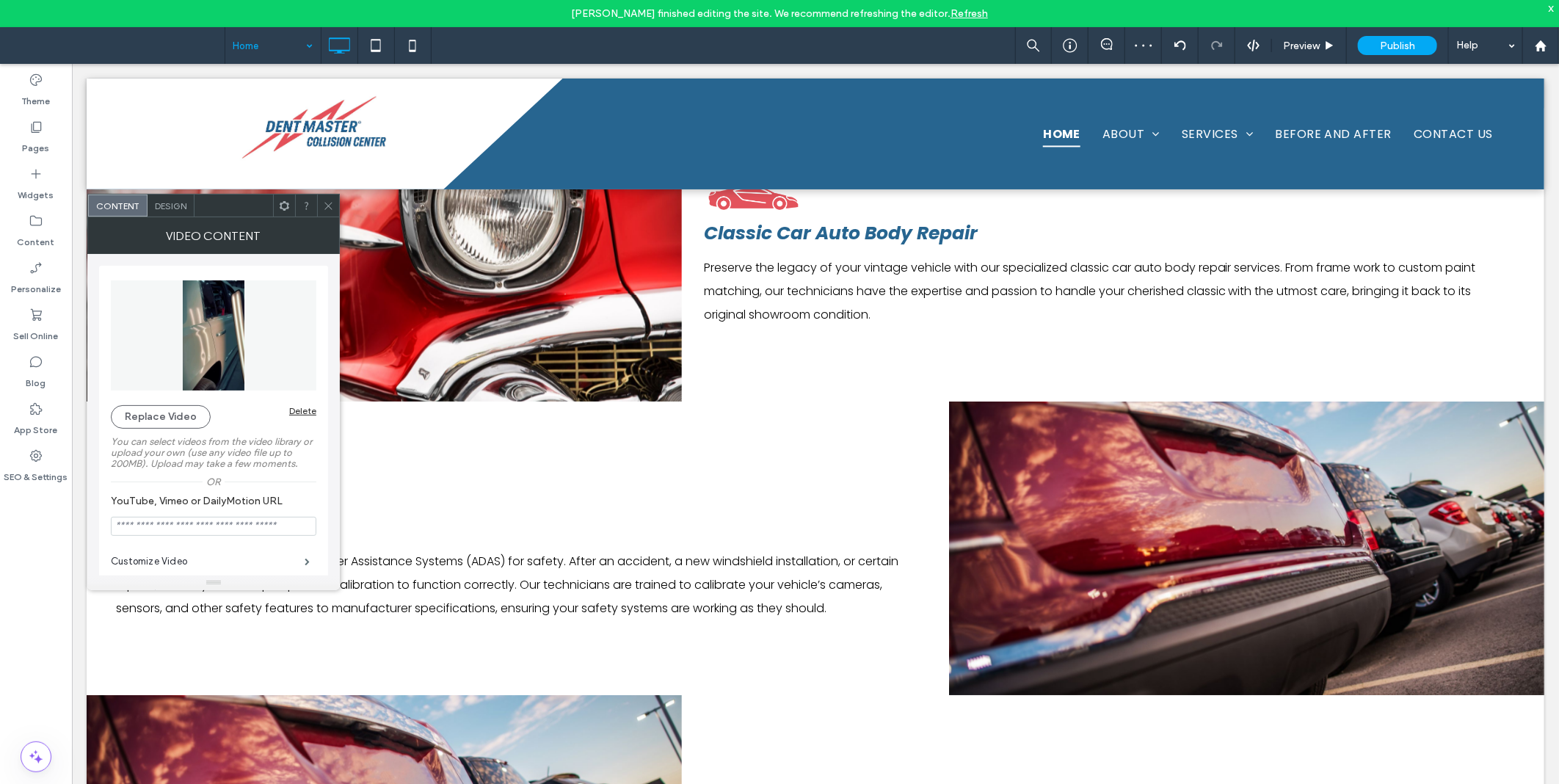
click at [325, 203] on icon at bounding box center [328, 205] width 11 height 11
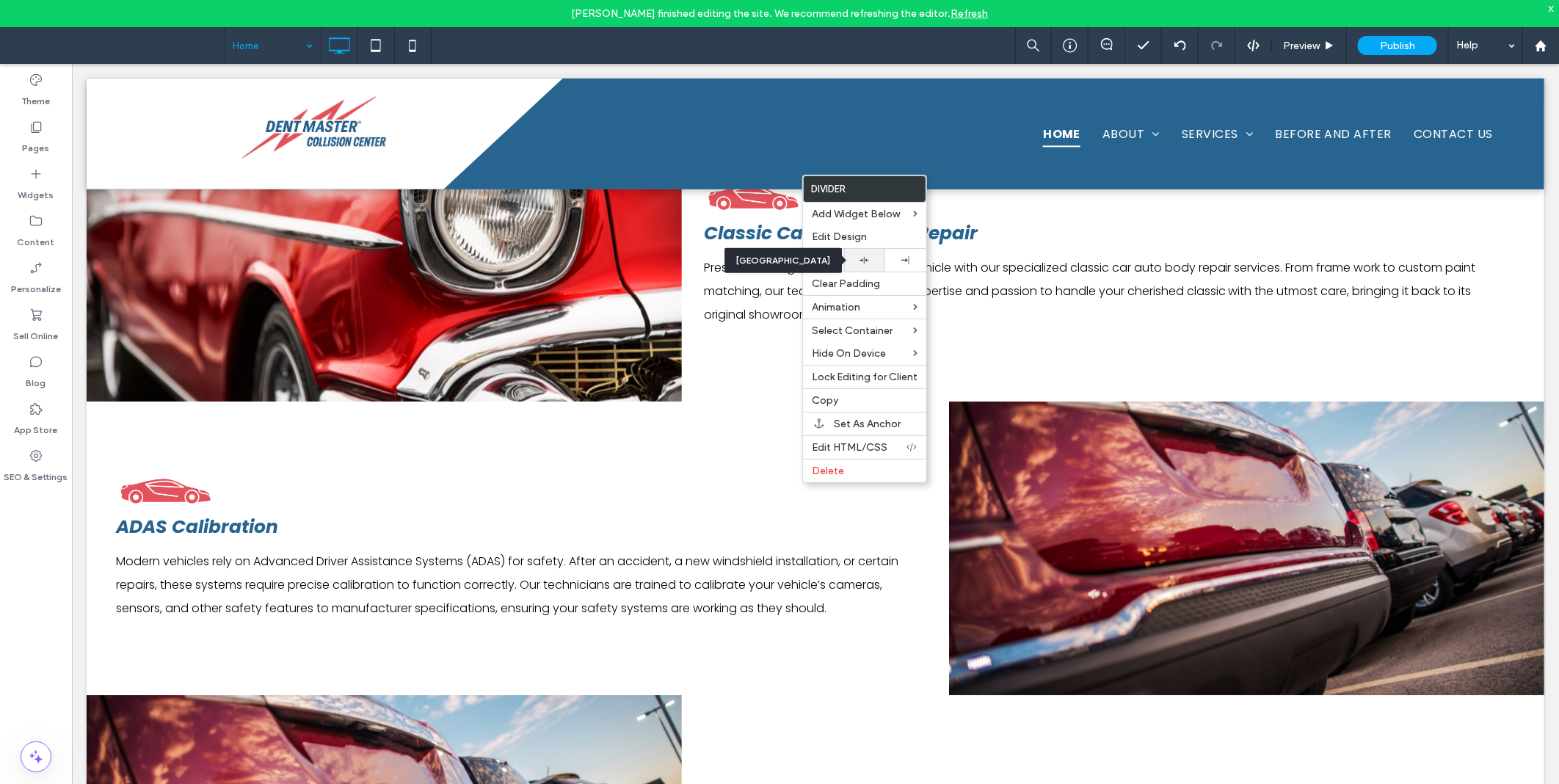
click at [872, 259] on div at bounding box center [864, 260] width 26 height 10
